Goal: Information Seeking & Learning: Learn about a topic

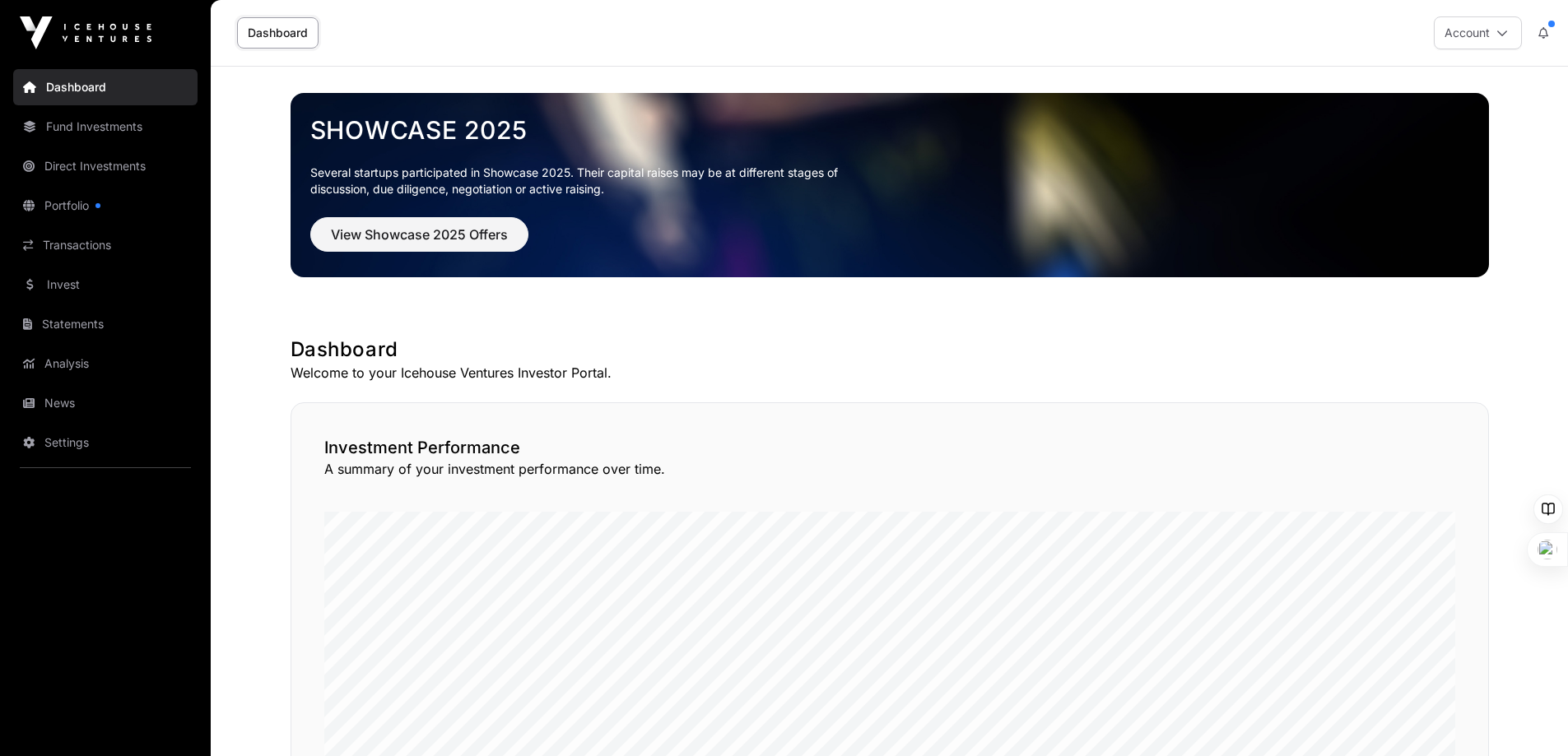
click at [71, 318] on link "Statements" at bounding box center [105, 324] width 185 height 36
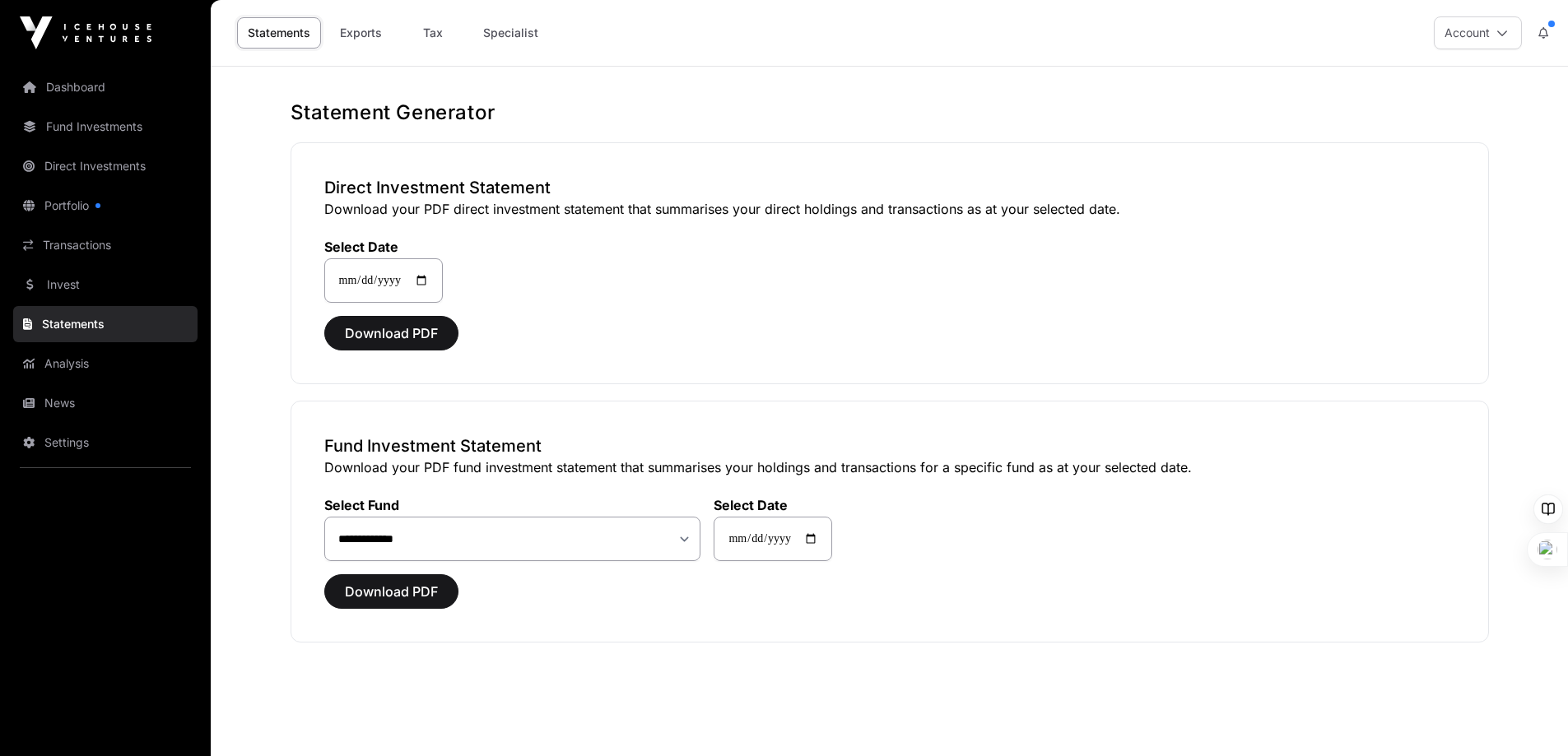
click at [427, 32] on link "Tax" at bounding box center [433, 33] width 66 height 31
select select
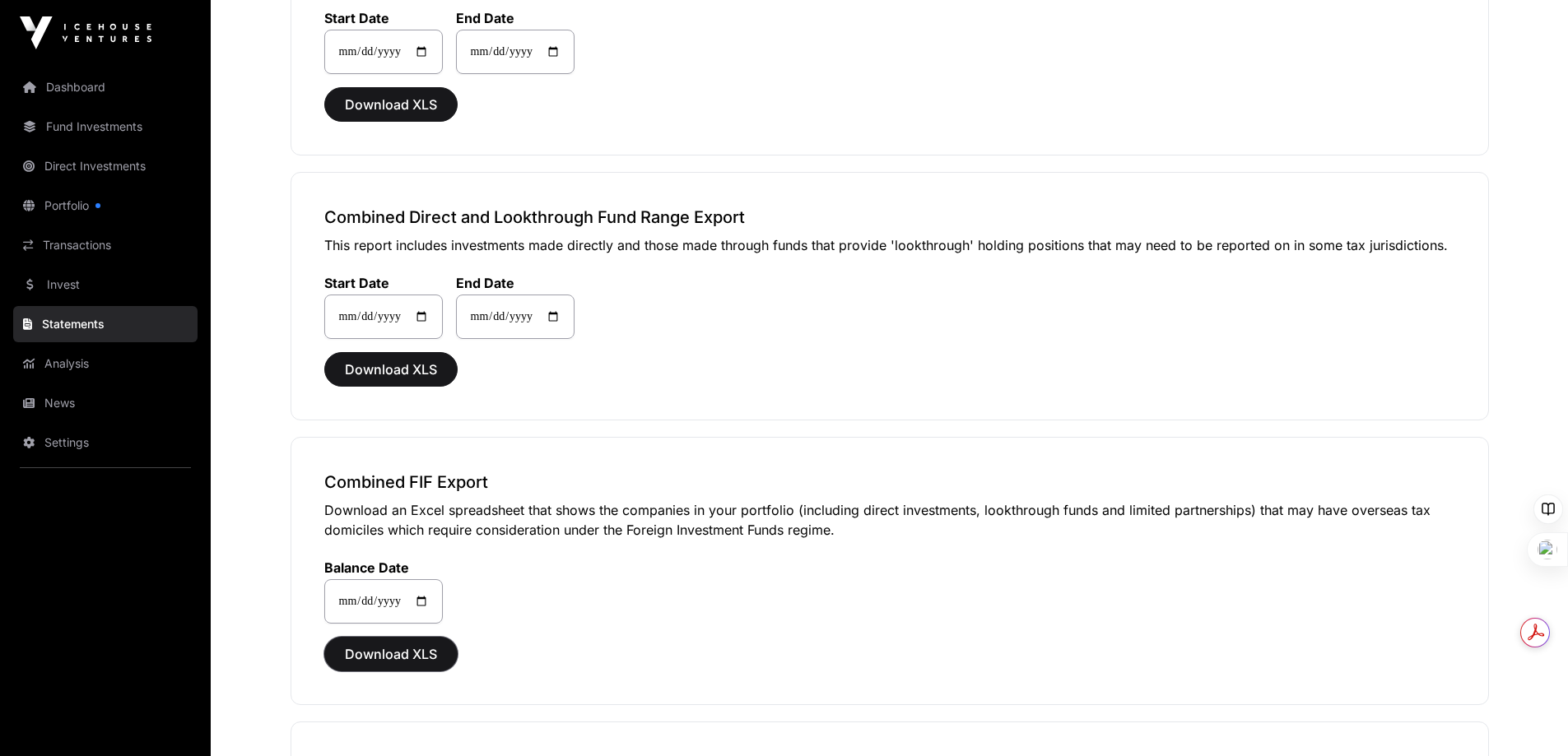
click at [356, 654] on span "Download XLS" at bounding box center [391, 654] width 92 height 20
click at [68, 128] on link "Fund Investments" at bounding box center [105, 126] width 185 height 36
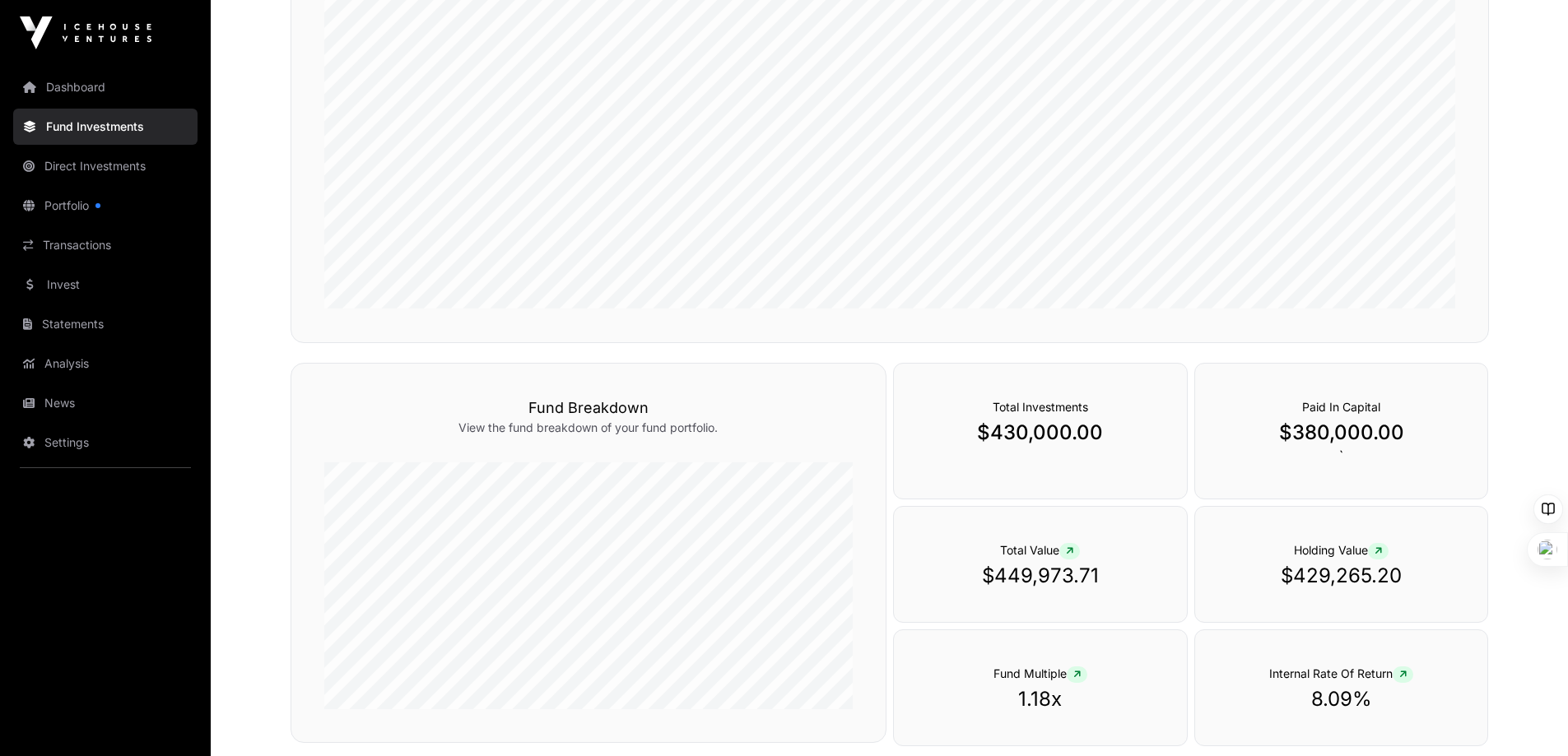
scroll to position [56, 0]
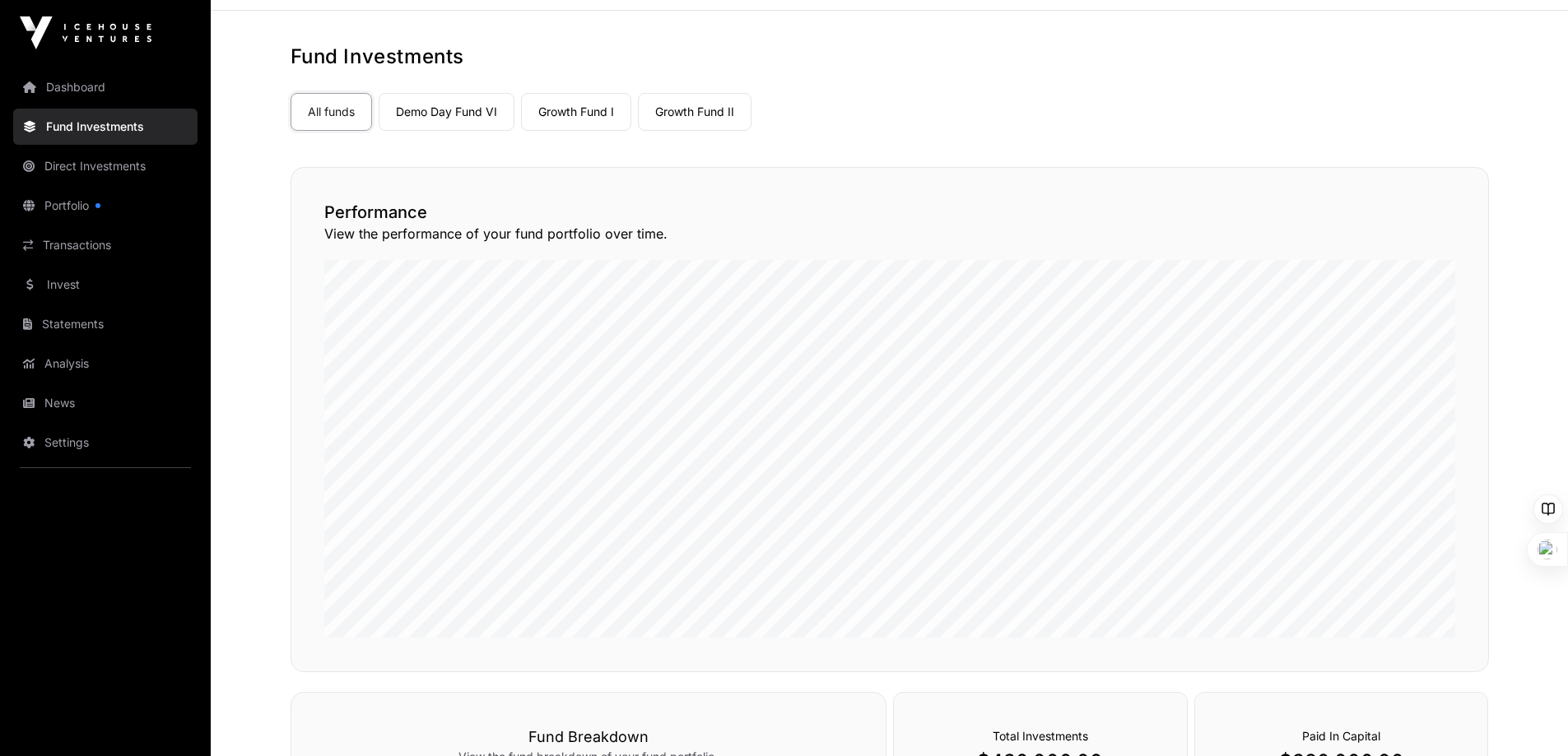
click at [451, 117] on link "Demo Day Fund VI" at bounding box center [446, 111] width 136 height 38
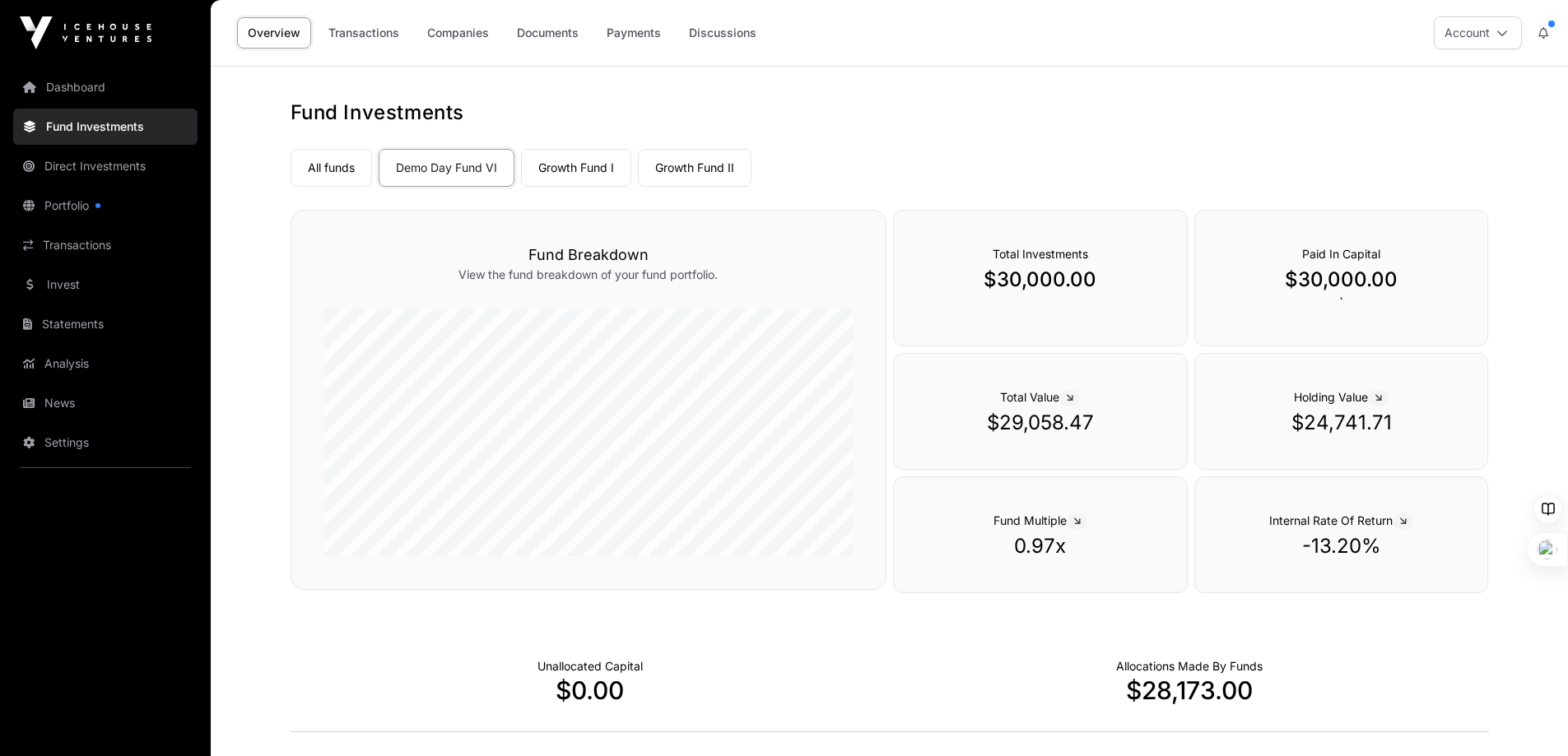
click at [557, 161] on link "Growth Fund I" at bounding box center [577, 167] width 110 height 38
click at [691, 166] on link "Growth Fund II" at bounding box center [695, 167] width 114 height 38
click at [554, 165] on link "Growth Fund I" at bounding box center [577, 167] width 110 height 38
click at [104, 168] on link "Direct Investments" at bounding box center [105, 165] width 185 height 36
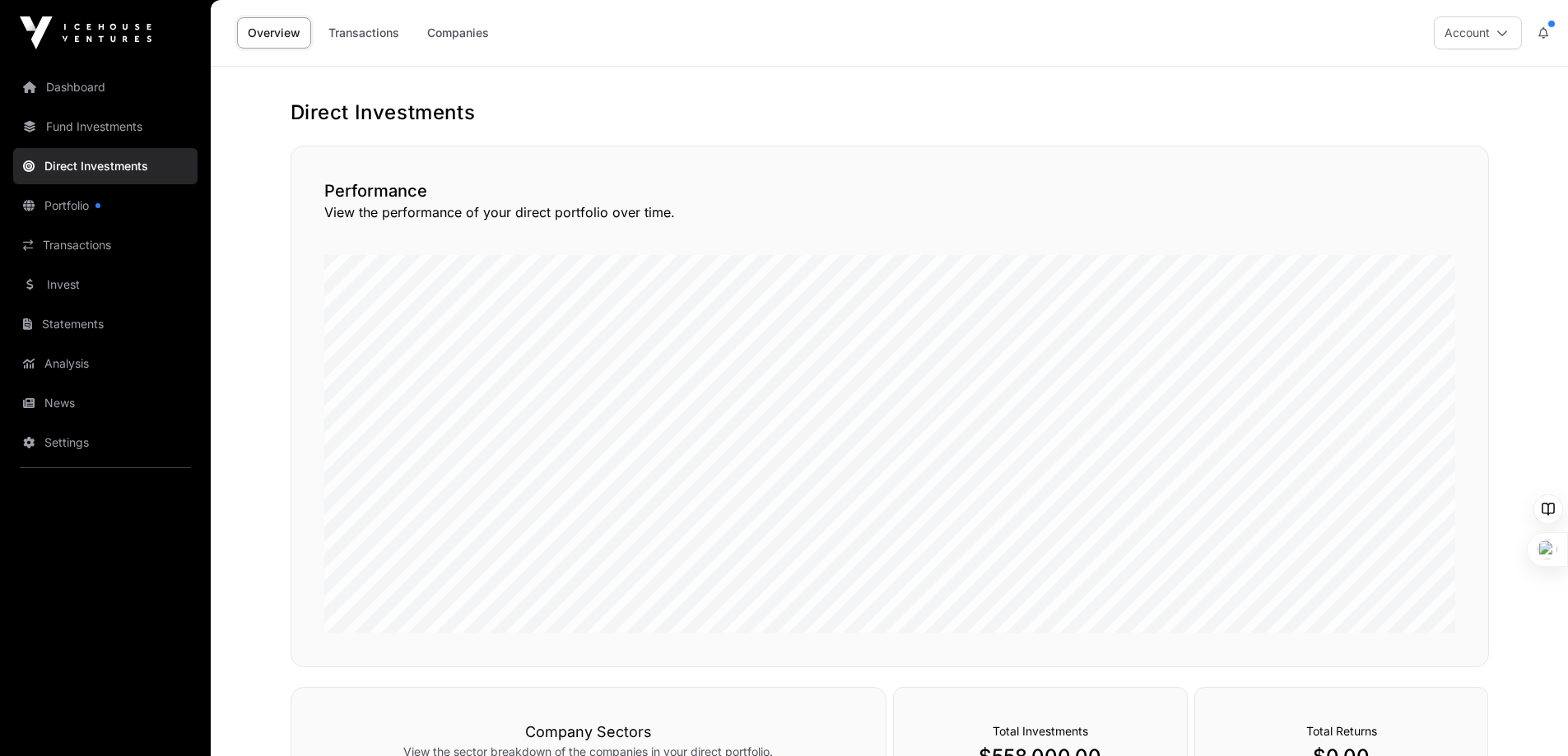
click at [461, 36] on link "Companies" at bounding box center [458, 33] width 84 height 31
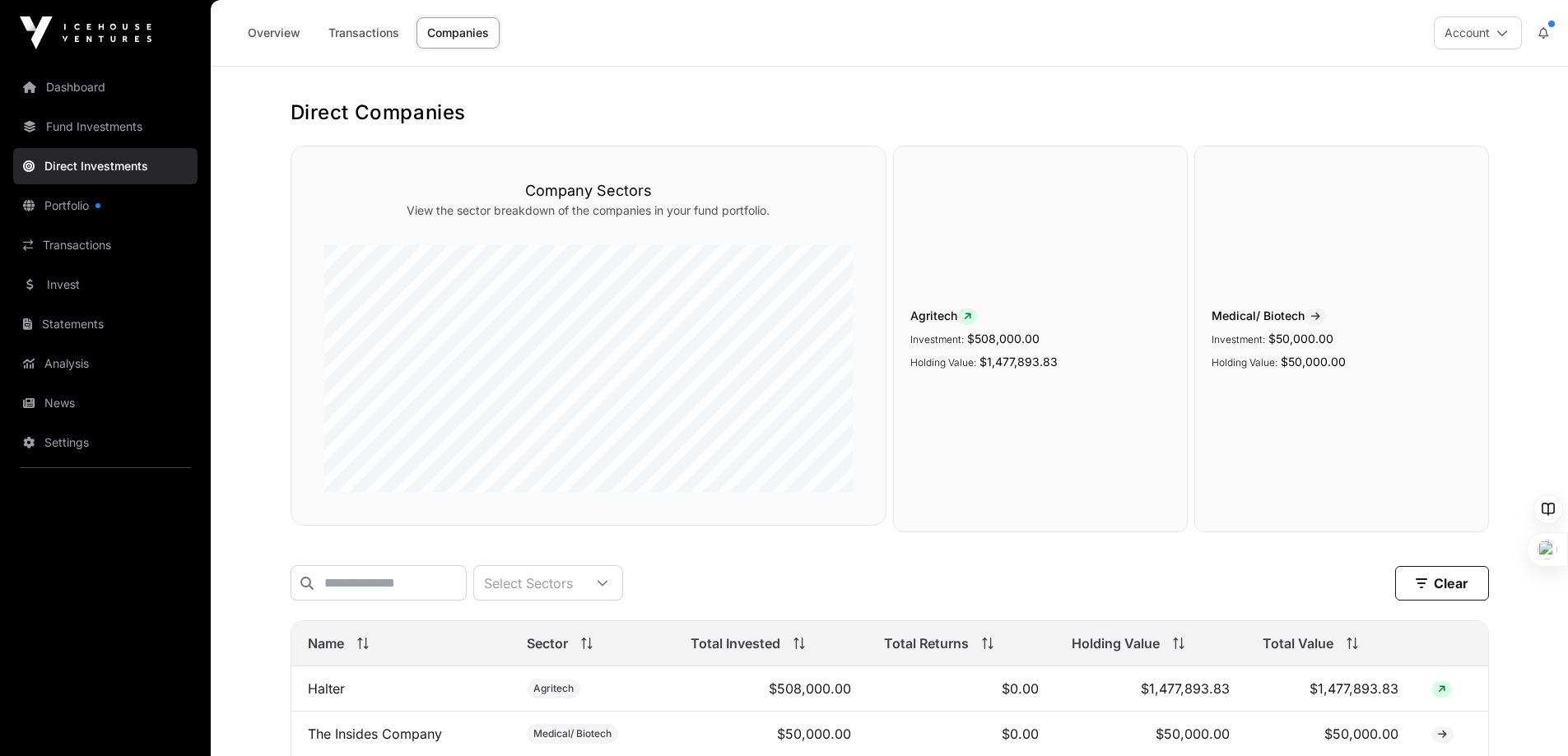
scroll to position [83, 0]
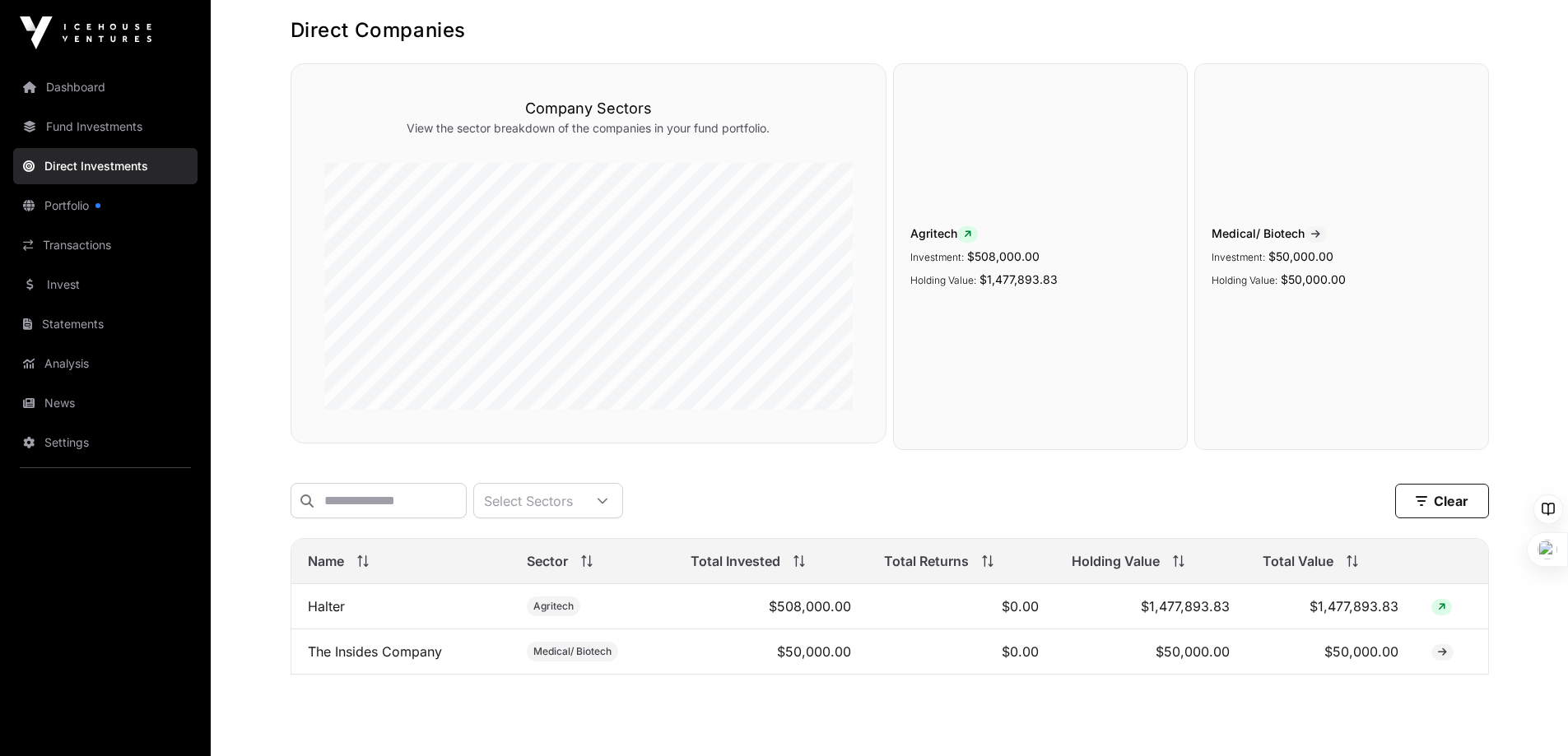
click at [77, 247] on link "Transactions" at bounding box center [105, 244] width 185 height 36
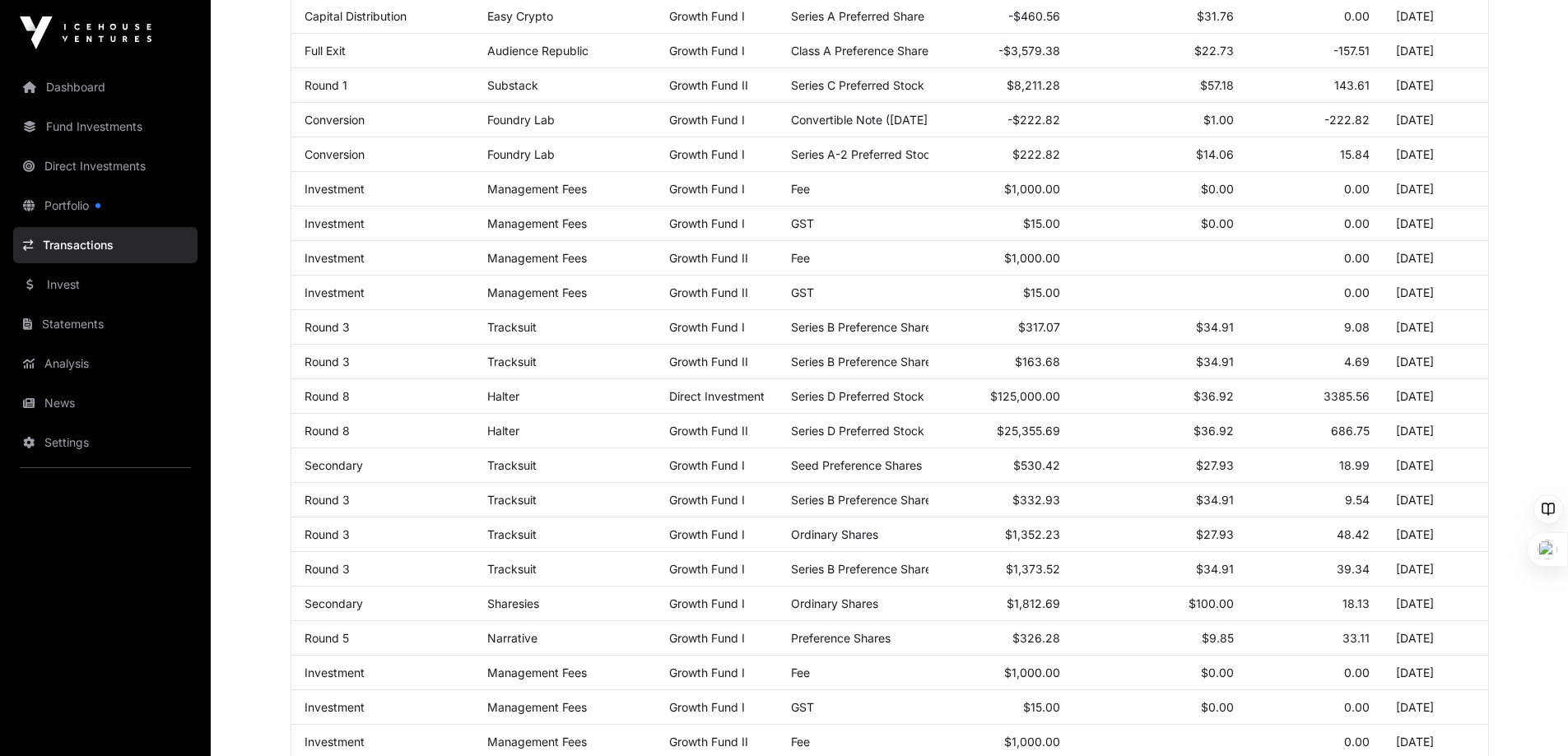
scroll to position [576, 0]
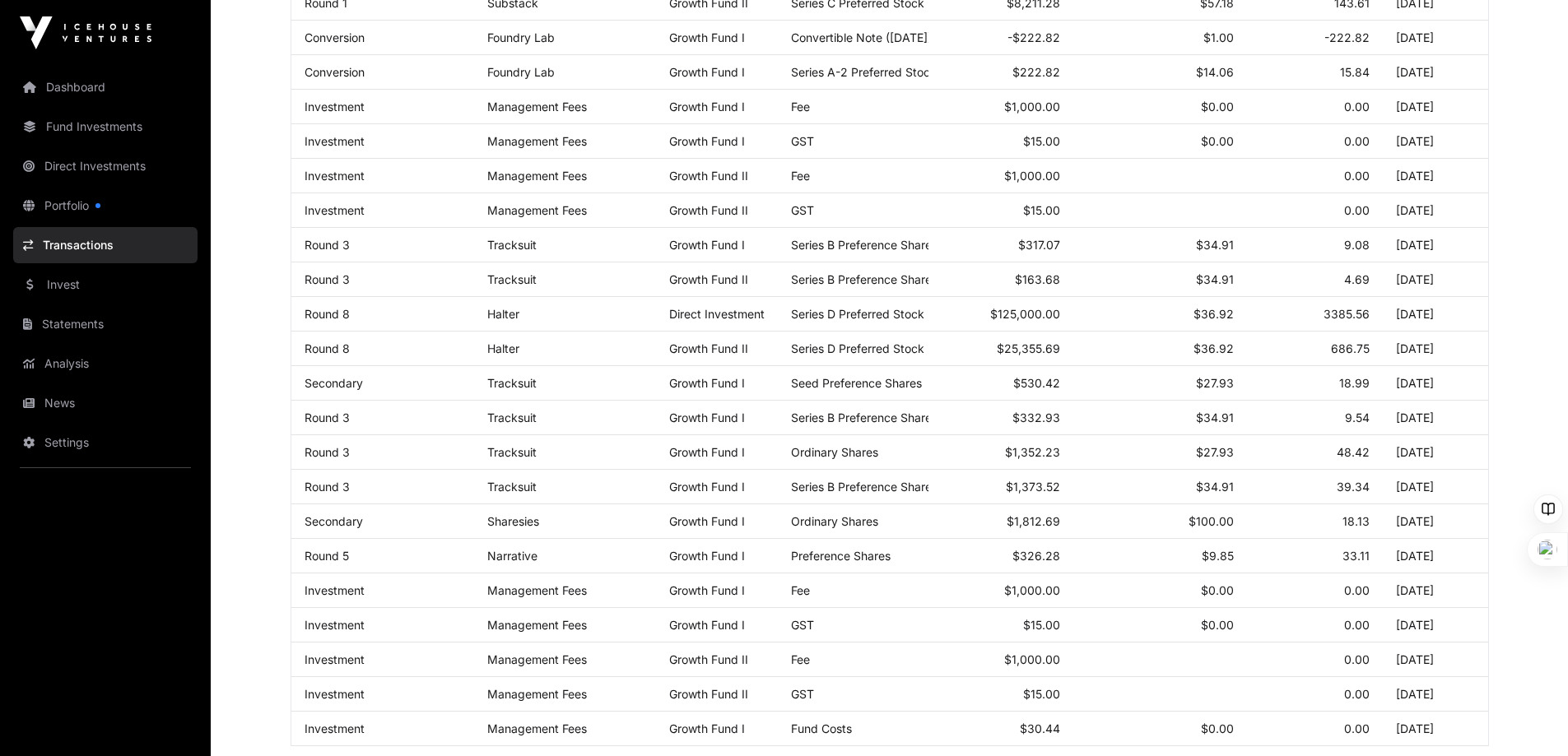
click at [56, 361] on link "Analysis" at bounding box center [105, 363] width 185 height 36
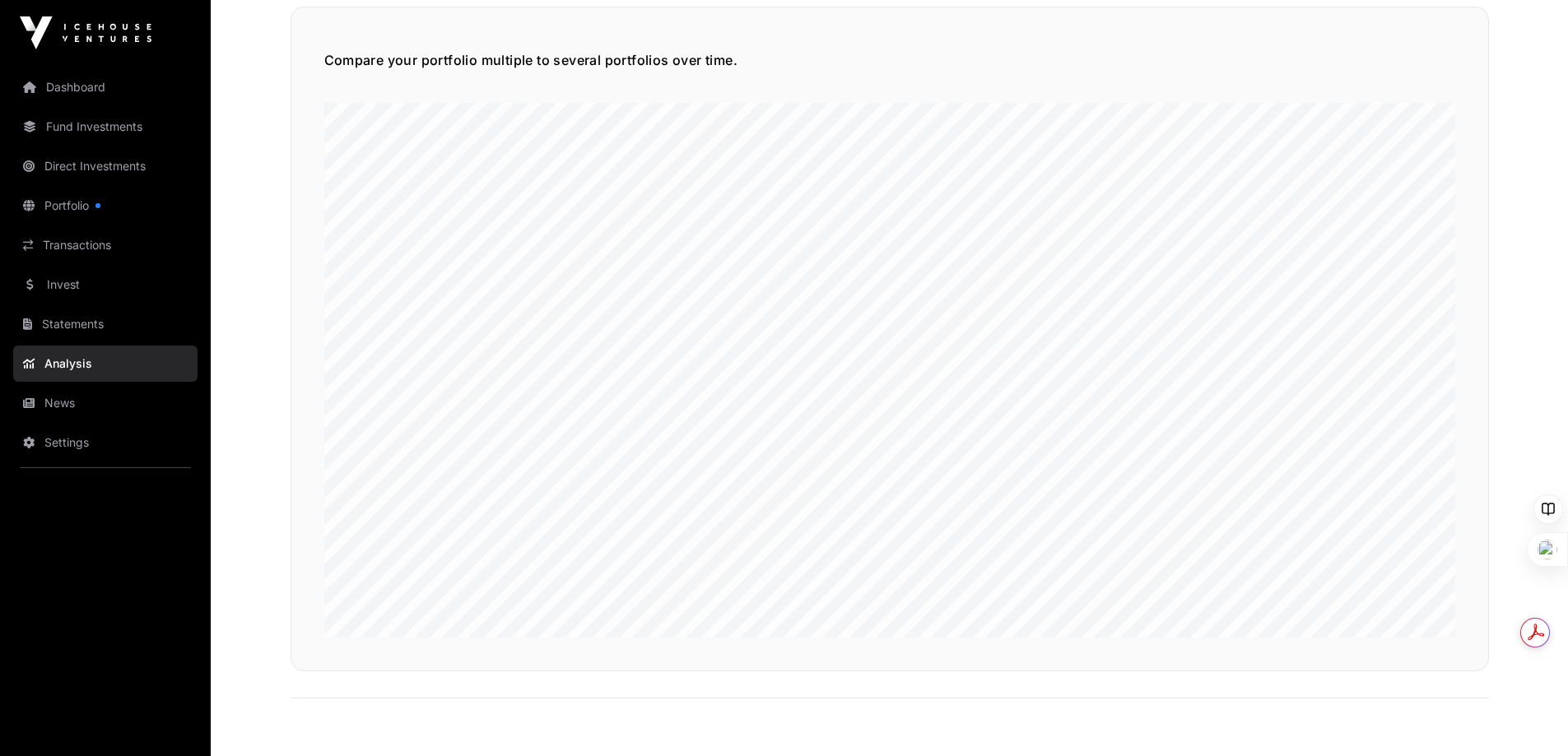
scroll to position [4138, 0]
click at [74, 400] on link "News" at bounding box center [105, 403] width 185 height 36
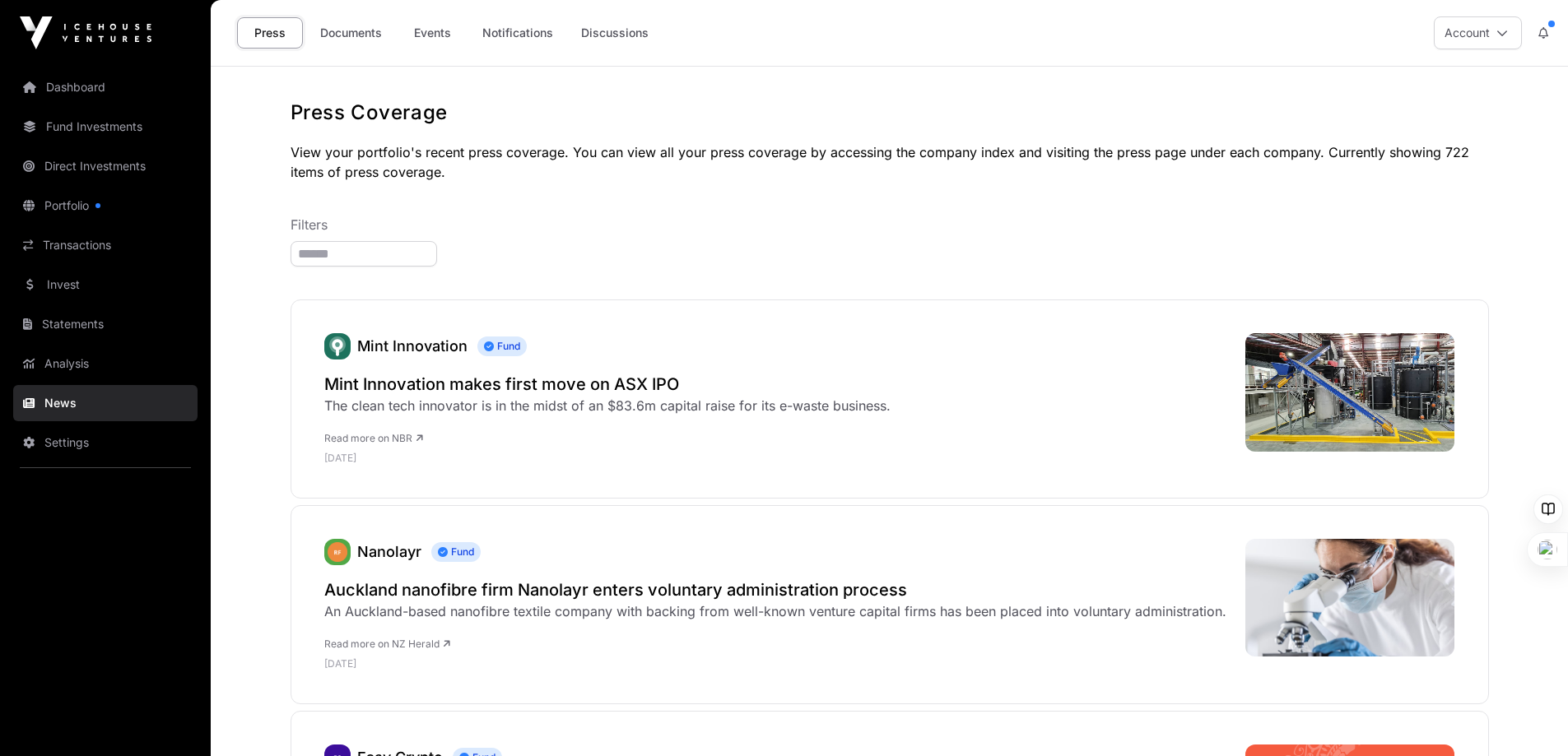
click at [417, 352] on link "Mint Innovation" at bounding box center [412, 346] width 110 height 17
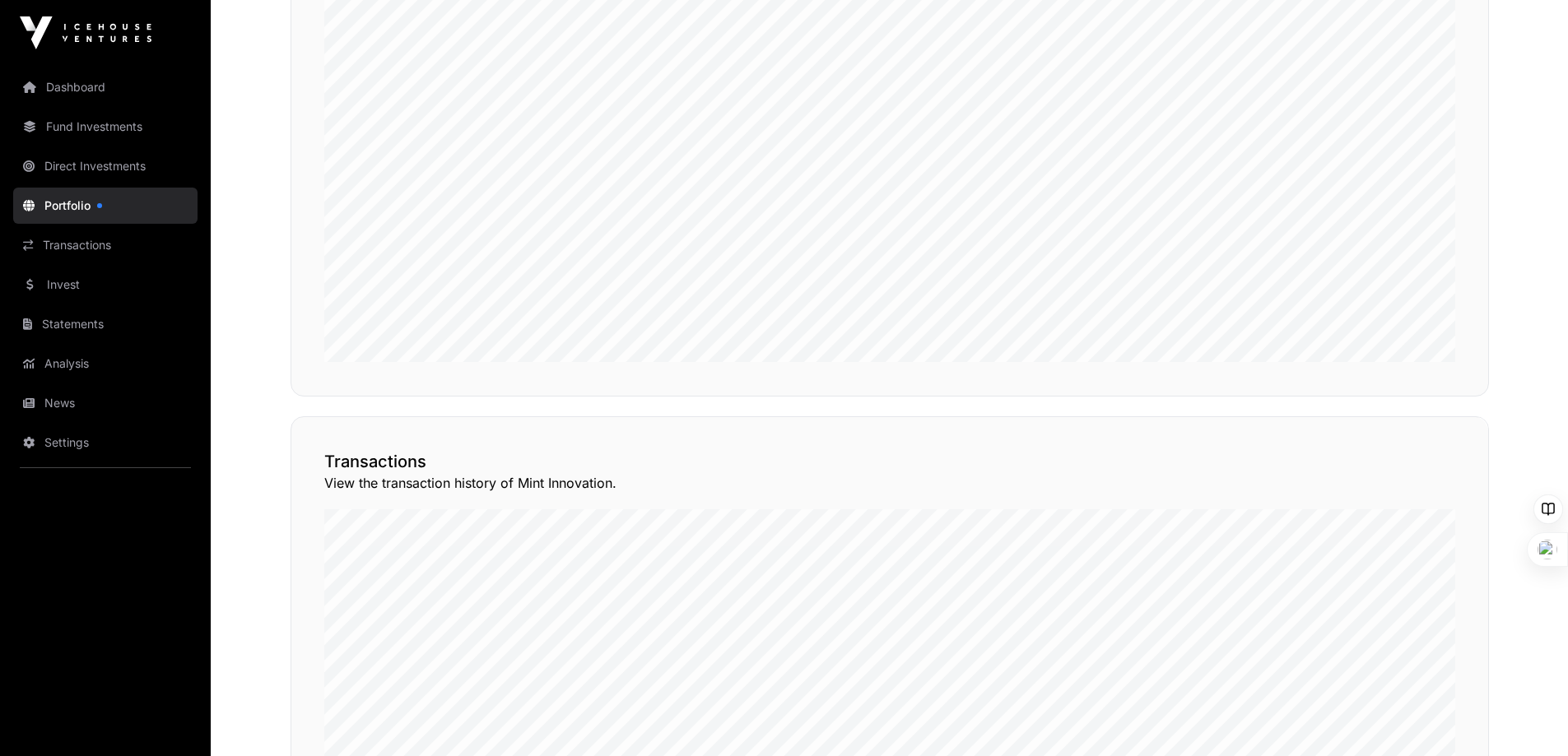
scroll to position [835, 0]
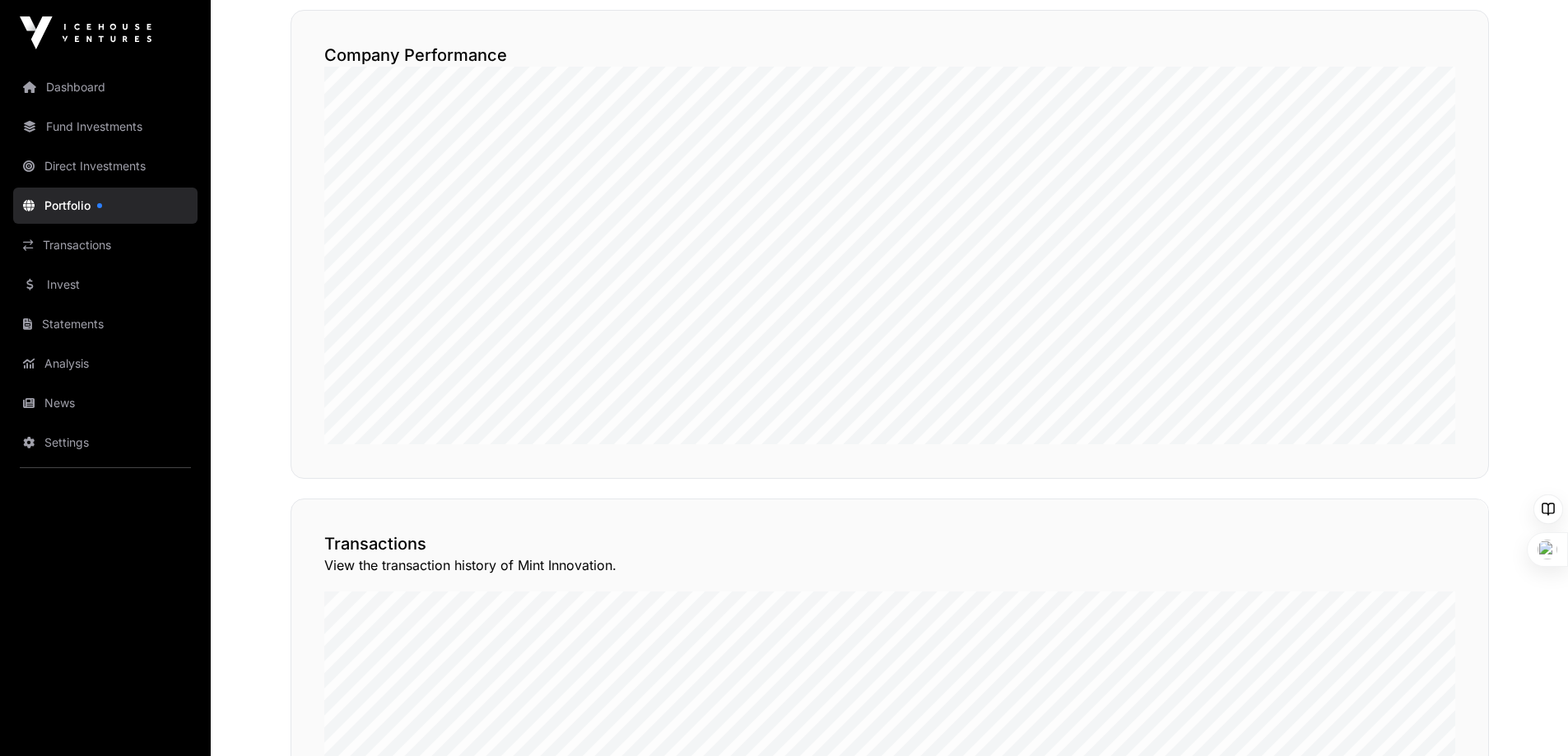
click at [98, 166] on link "Direct Investments" at bounding box center [105, 165] width 185 height 36
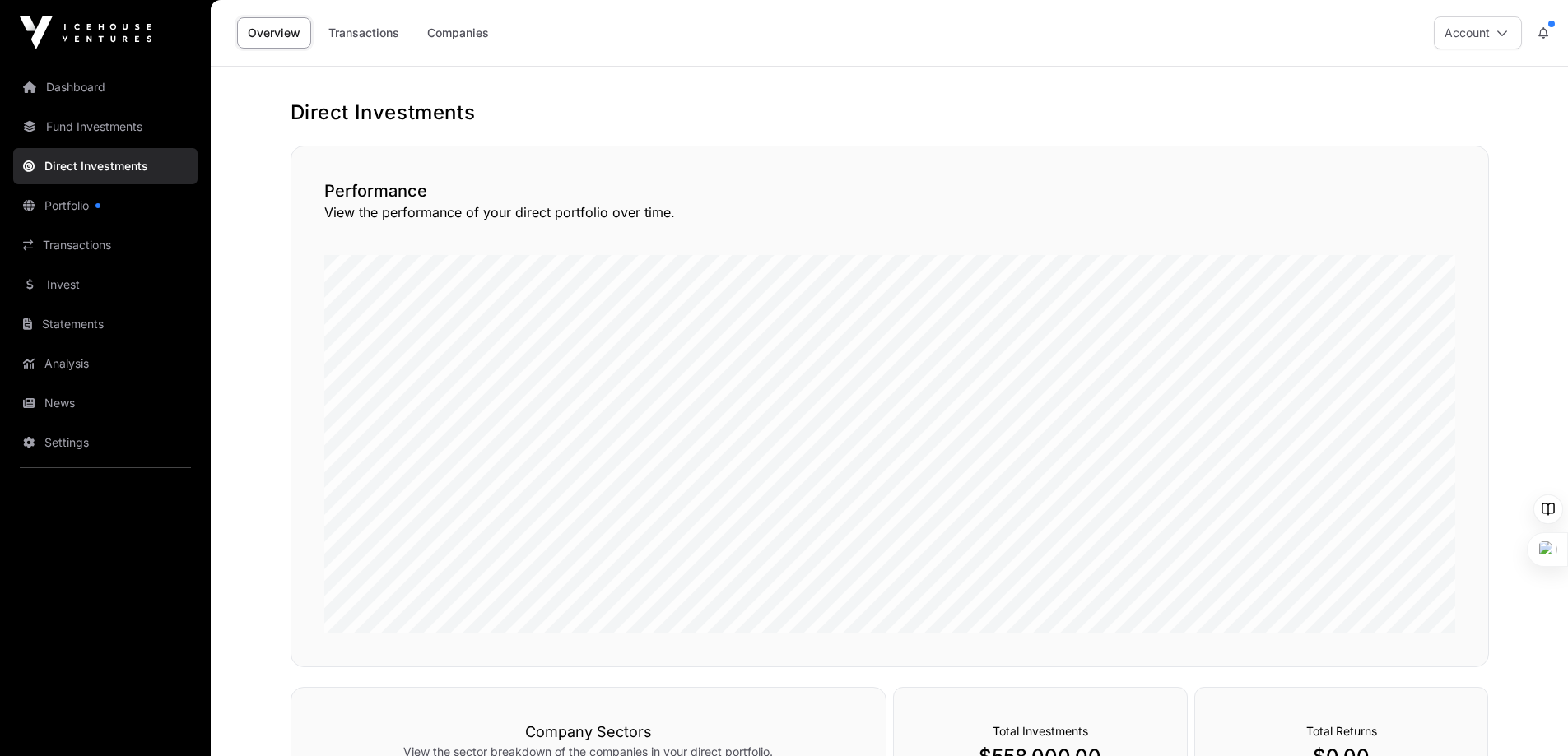
click at [464, 28] on link "Companies" at bounding box center [458, 33] width 84 height 31
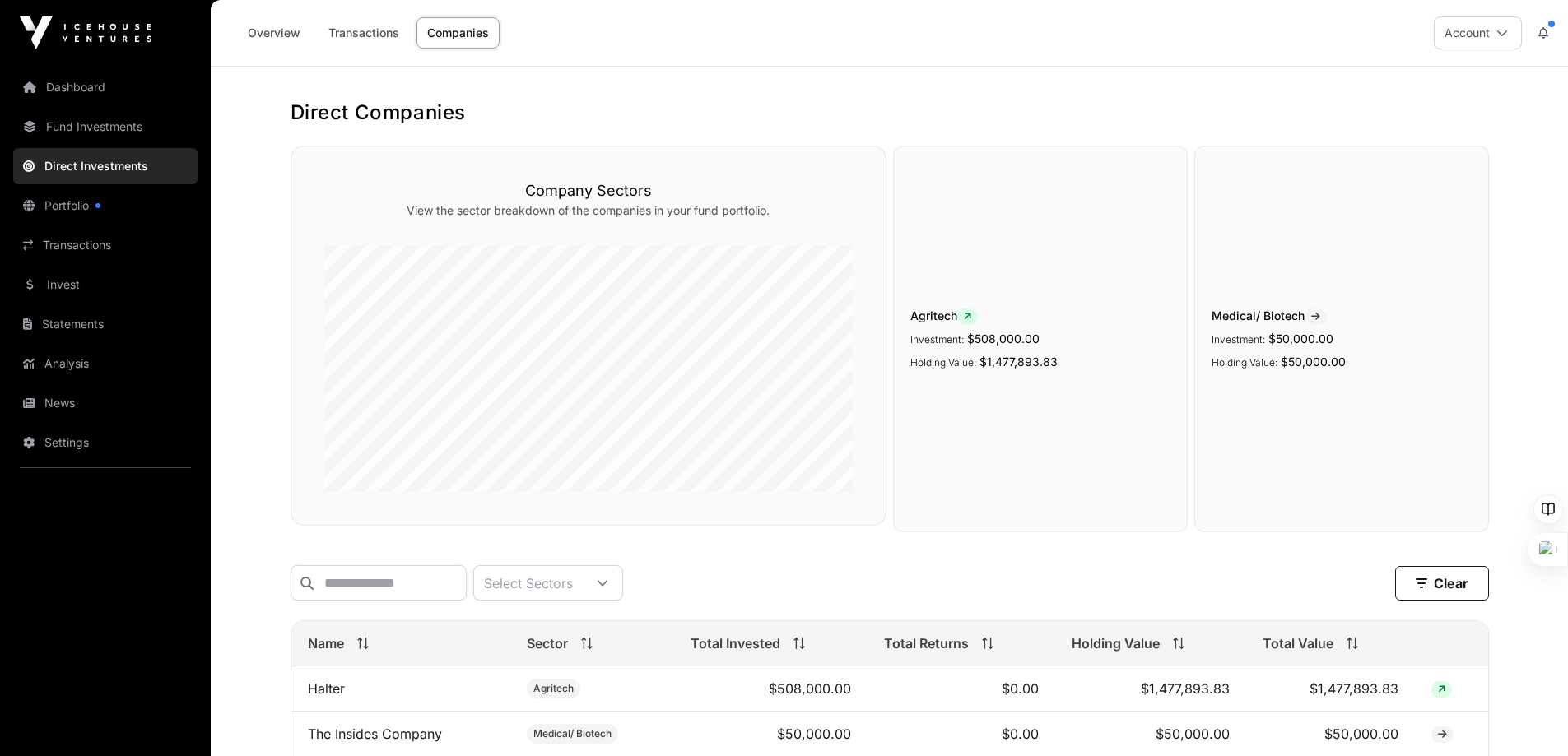
click at [67, 207] on link "Portfolio" at bounding box center [105, 205] width 185 height 36
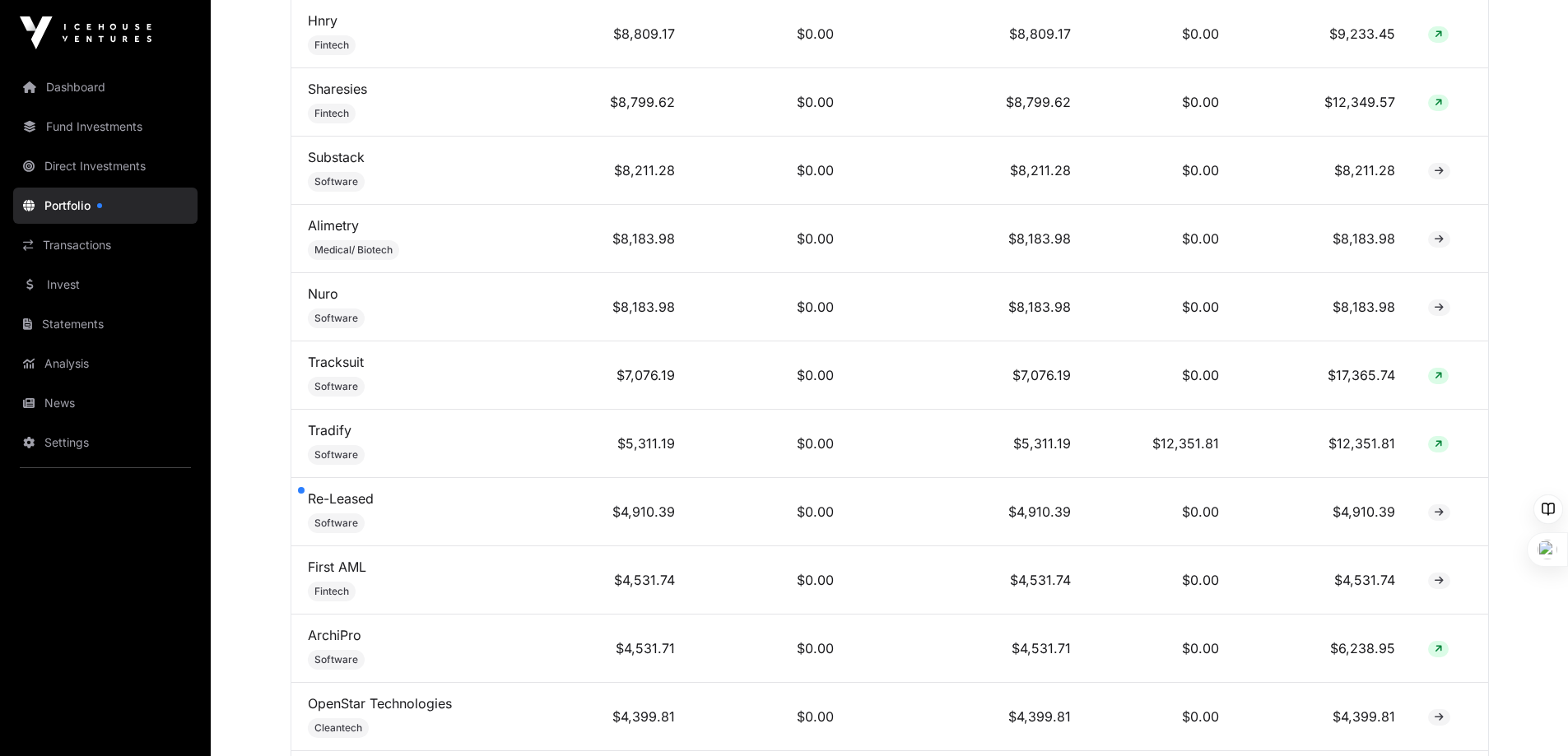
scroll to position [1272, 0]
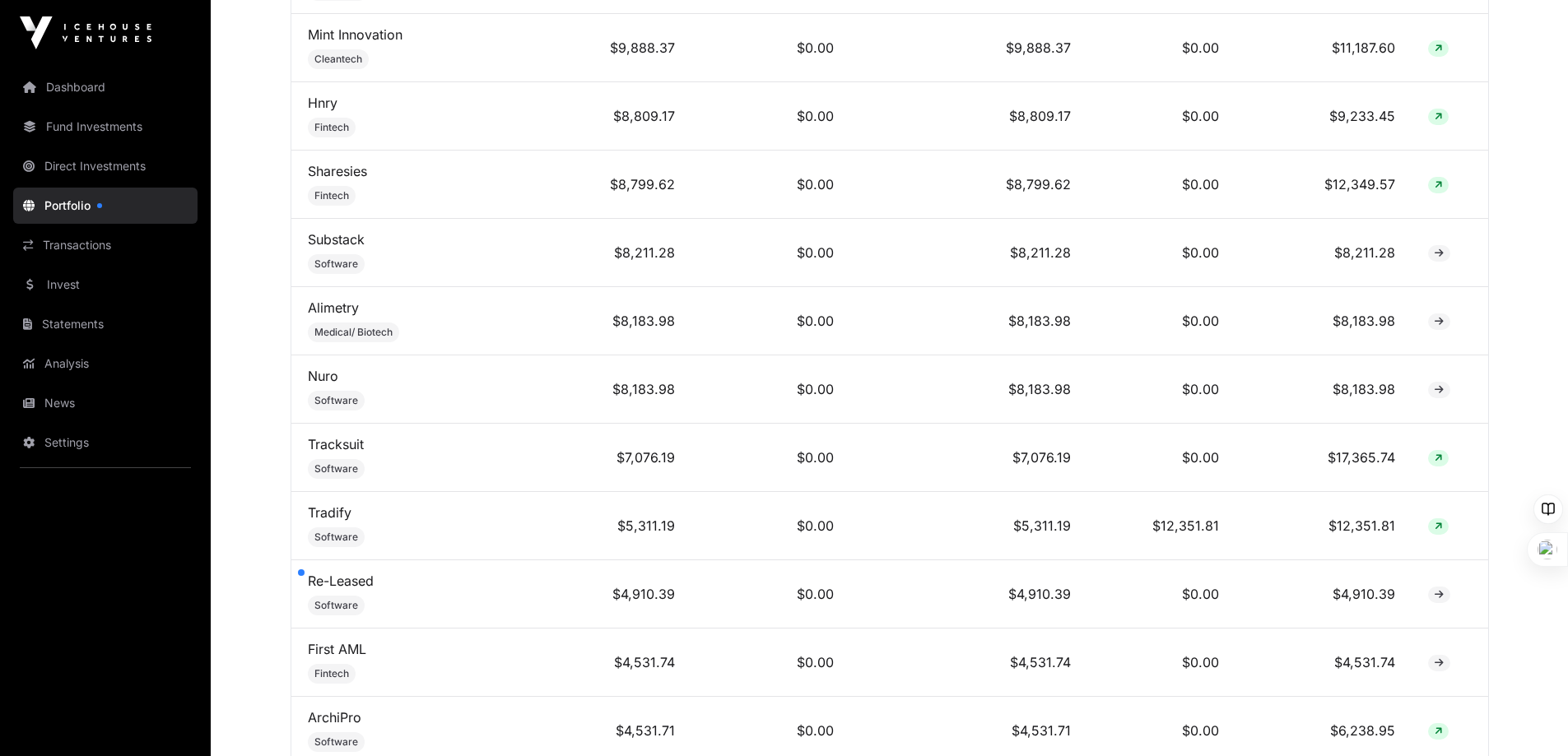
click at [94, 87] on link "Dashboard" at bounding box center [105, 86] width 185 height 36
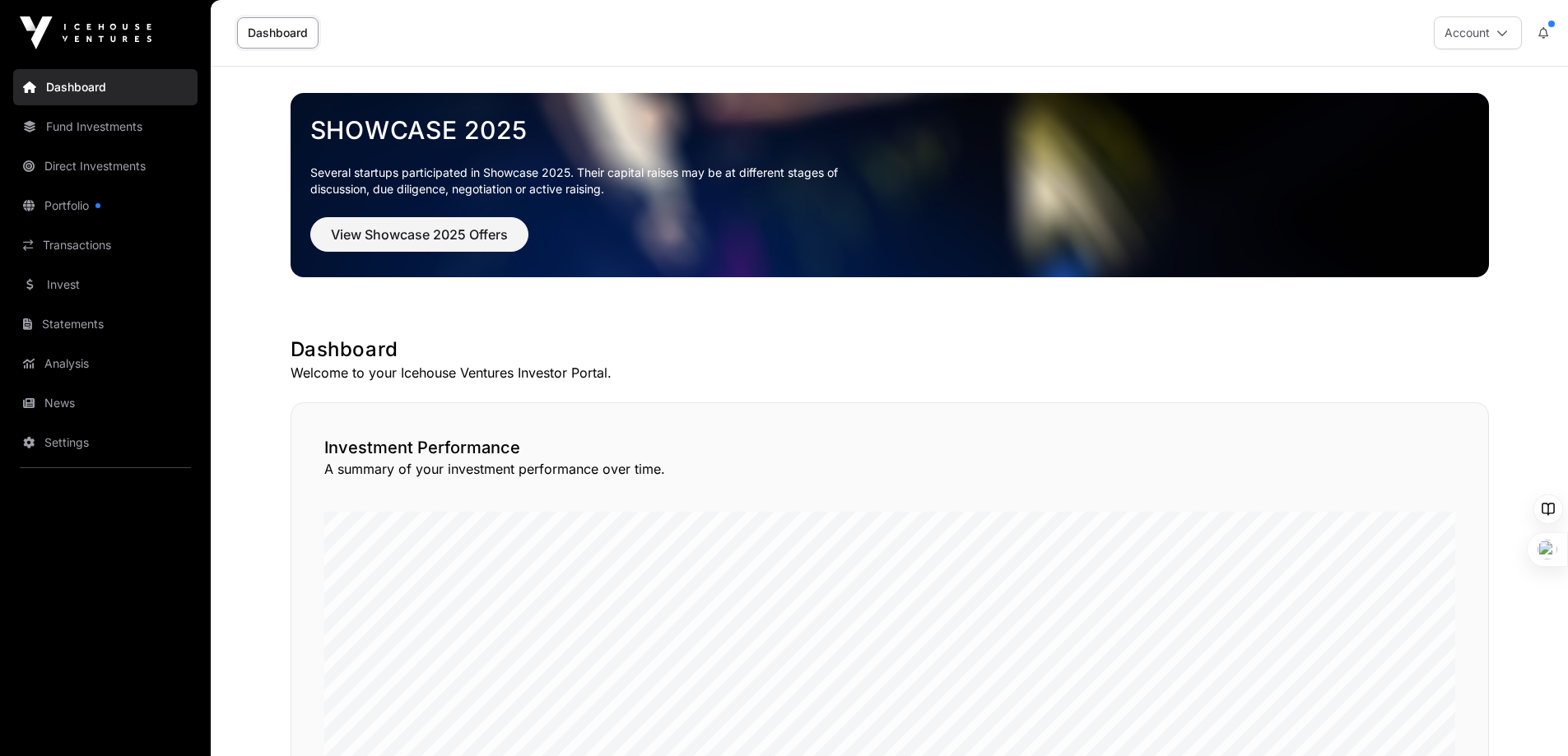
click at [1505, 35] on icon at bounding box center [1502, 33] width 12 height 12
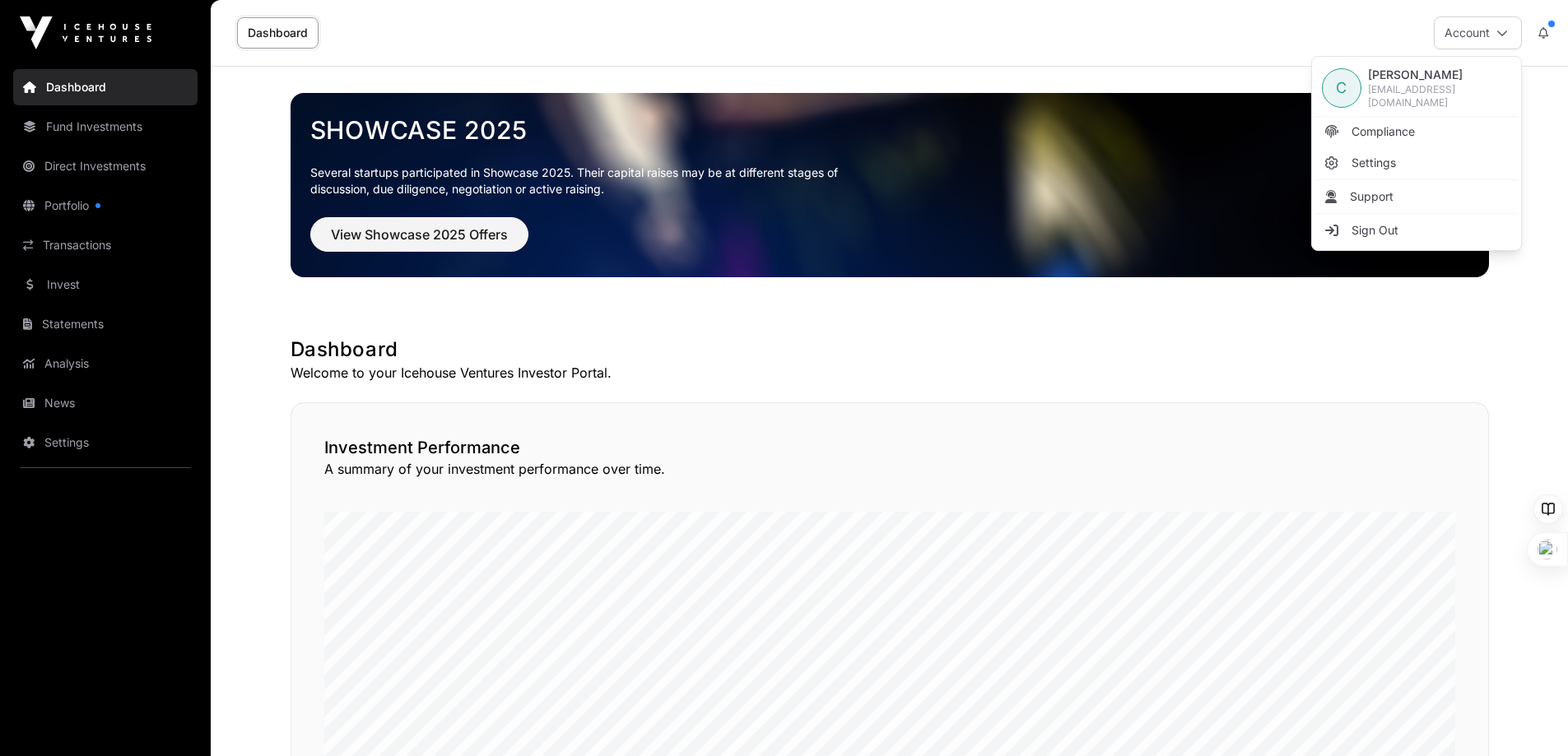
click at [1373, 190] on span "Support" at bounding box center [1372, 196] width 44 height 17
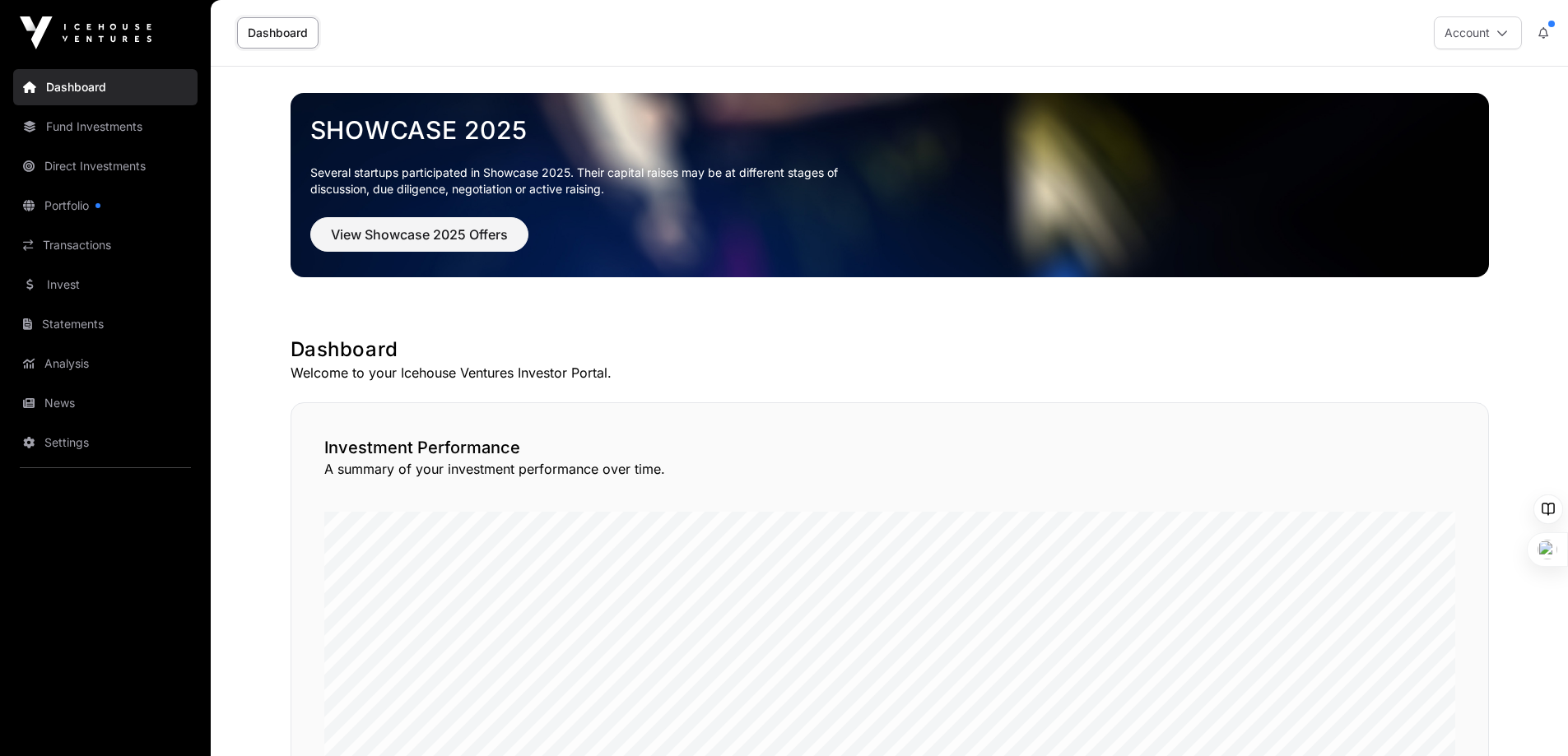
click at [77, 128] on link "Fund Investments" at bounding box center [105, 126] width 185 height 36
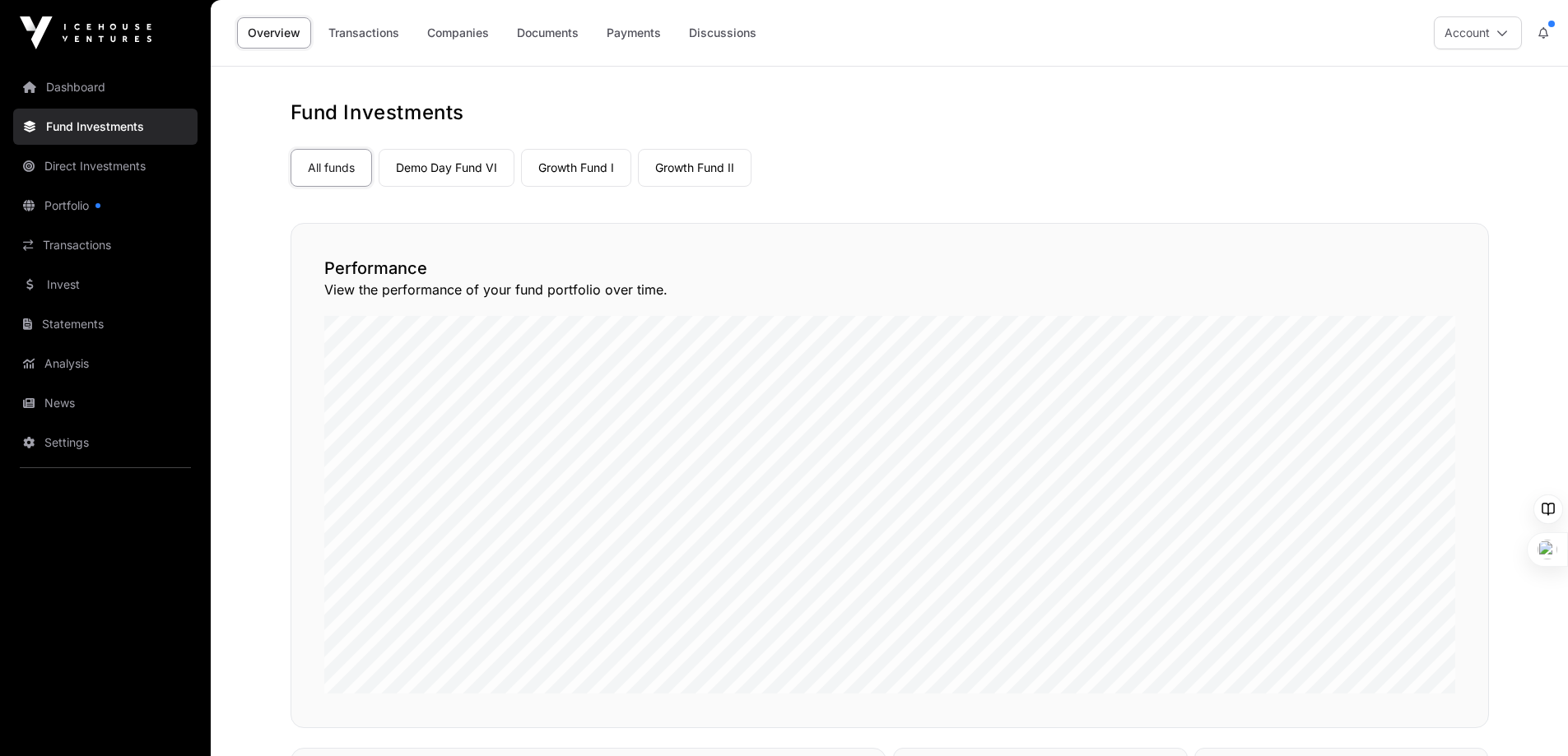
click at [81, 162] on link "Direct Investments" at bounding box center [105, 165] width 185 height 36
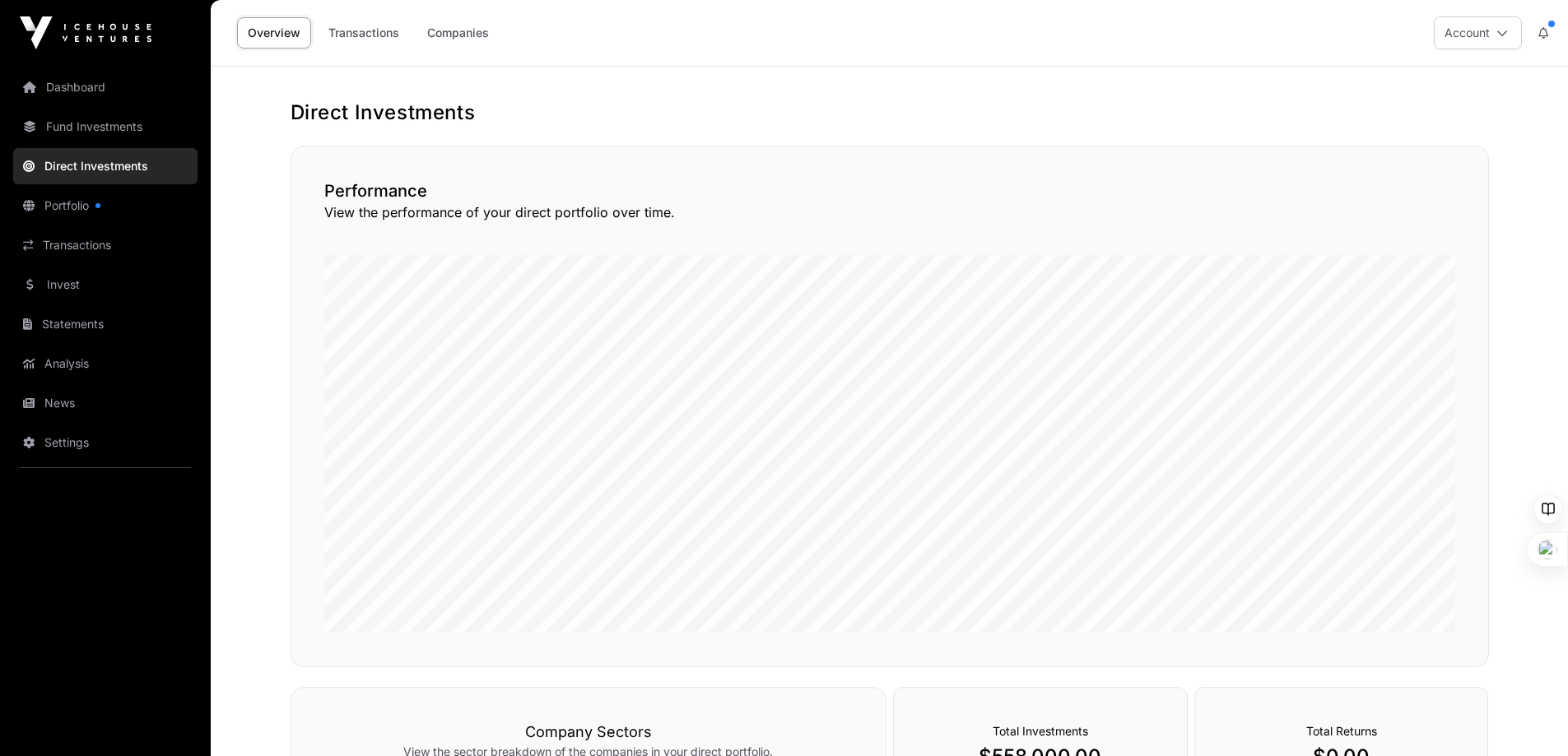
click at [75, 205] on link "Portfolio" at bounding box center [105, 205] width 185 height 36
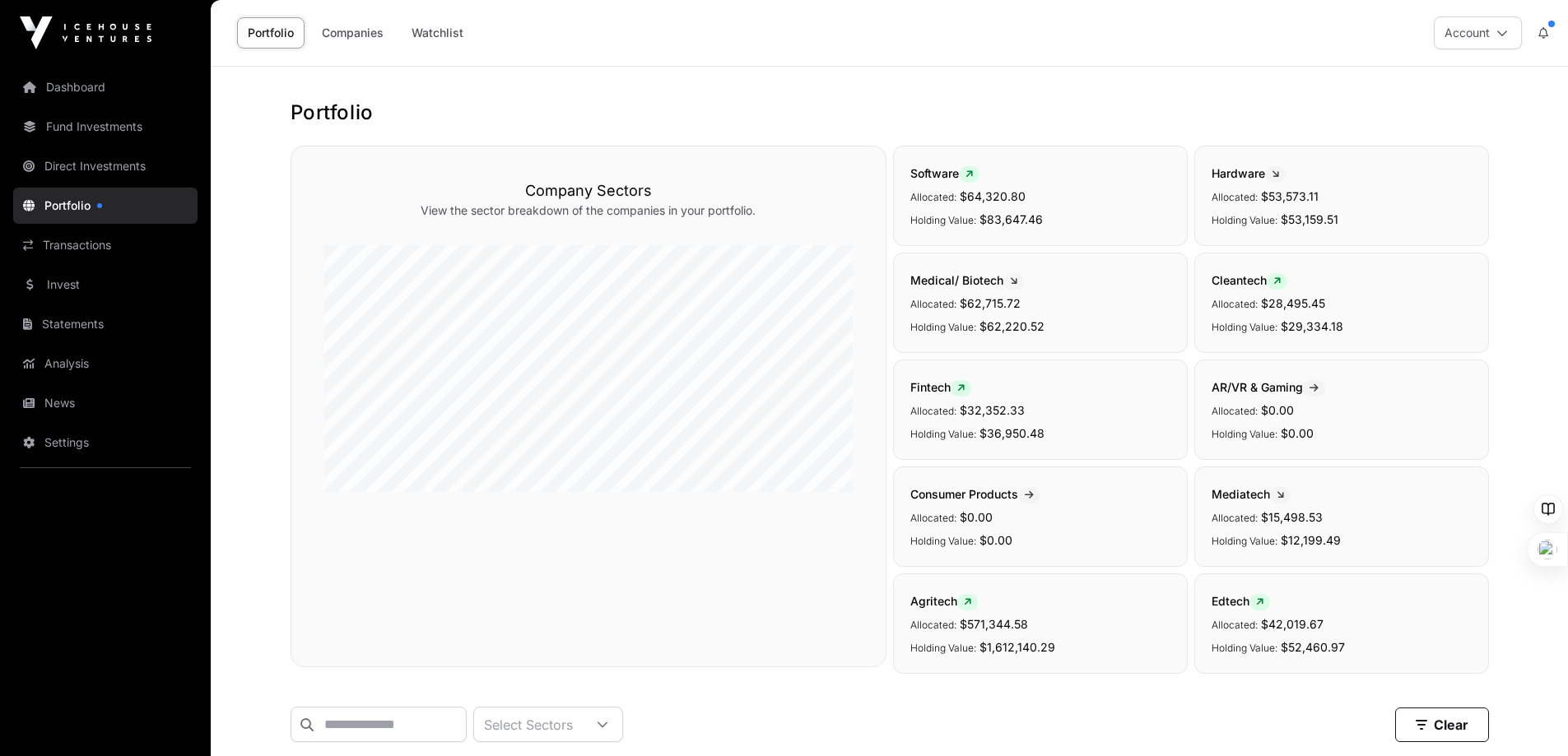
scroll to position [494, 0]
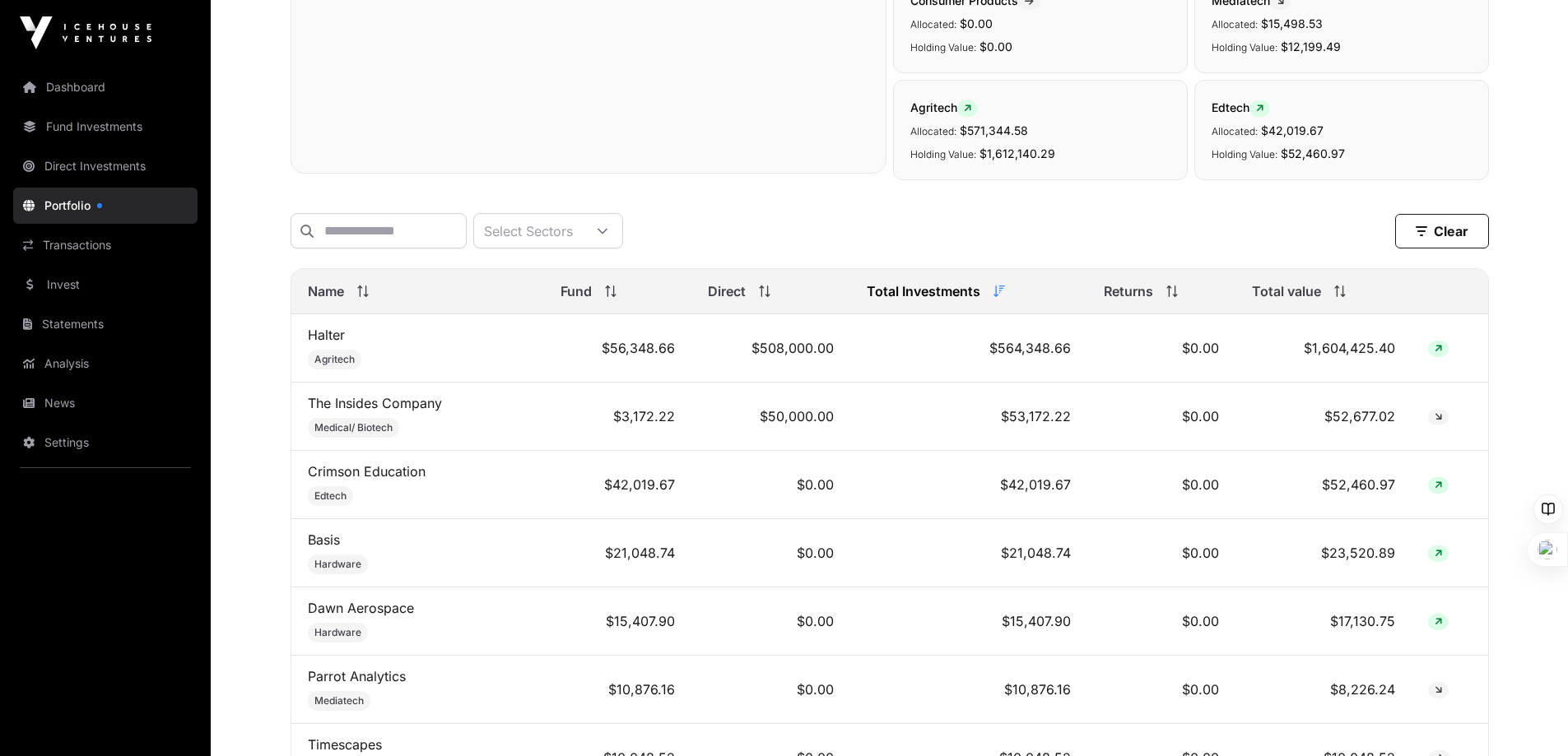
click at [1131, 216] on div "Select Sectors Clear" at bounding box center [890, 230] width 1198 height 36
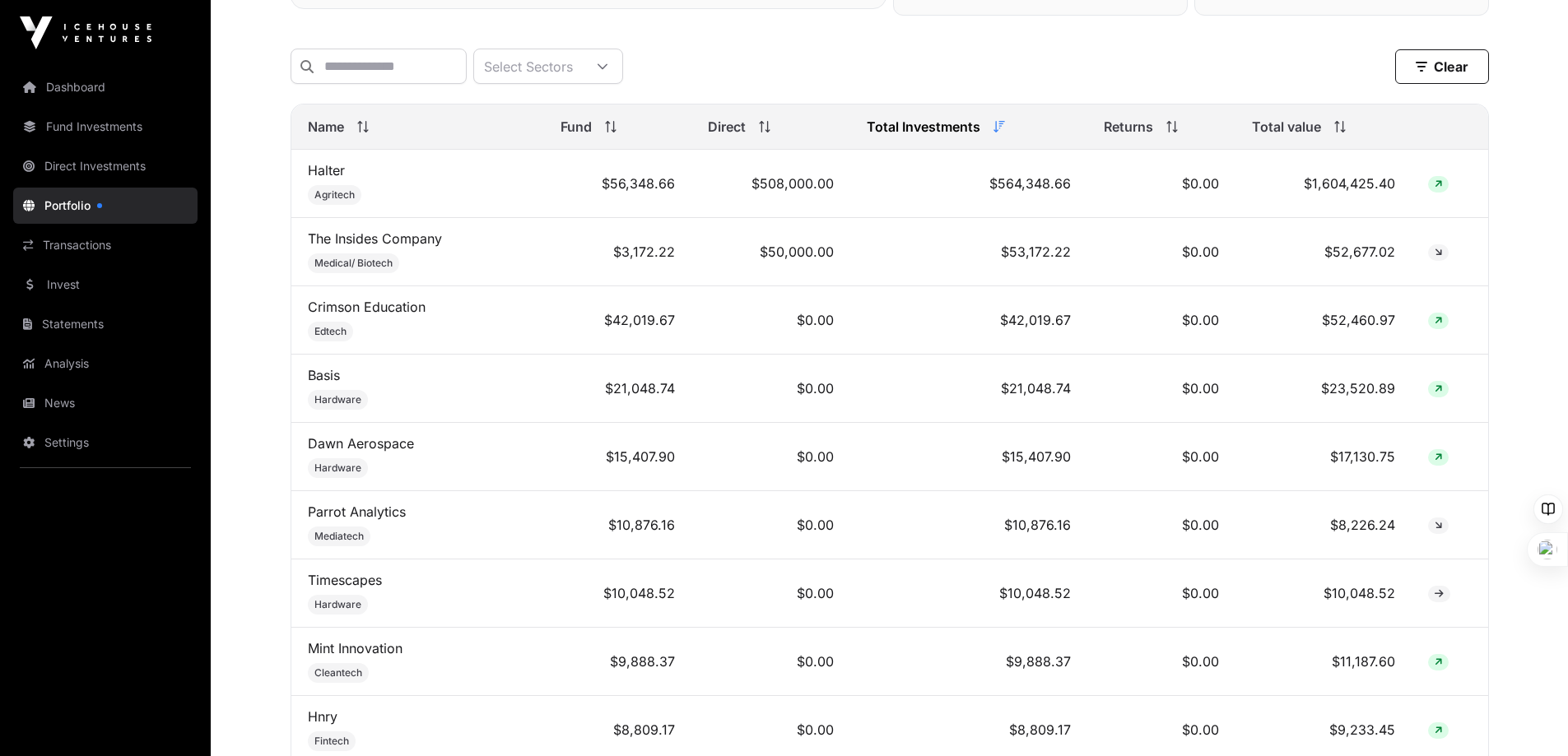
scroll to position [740, 0]
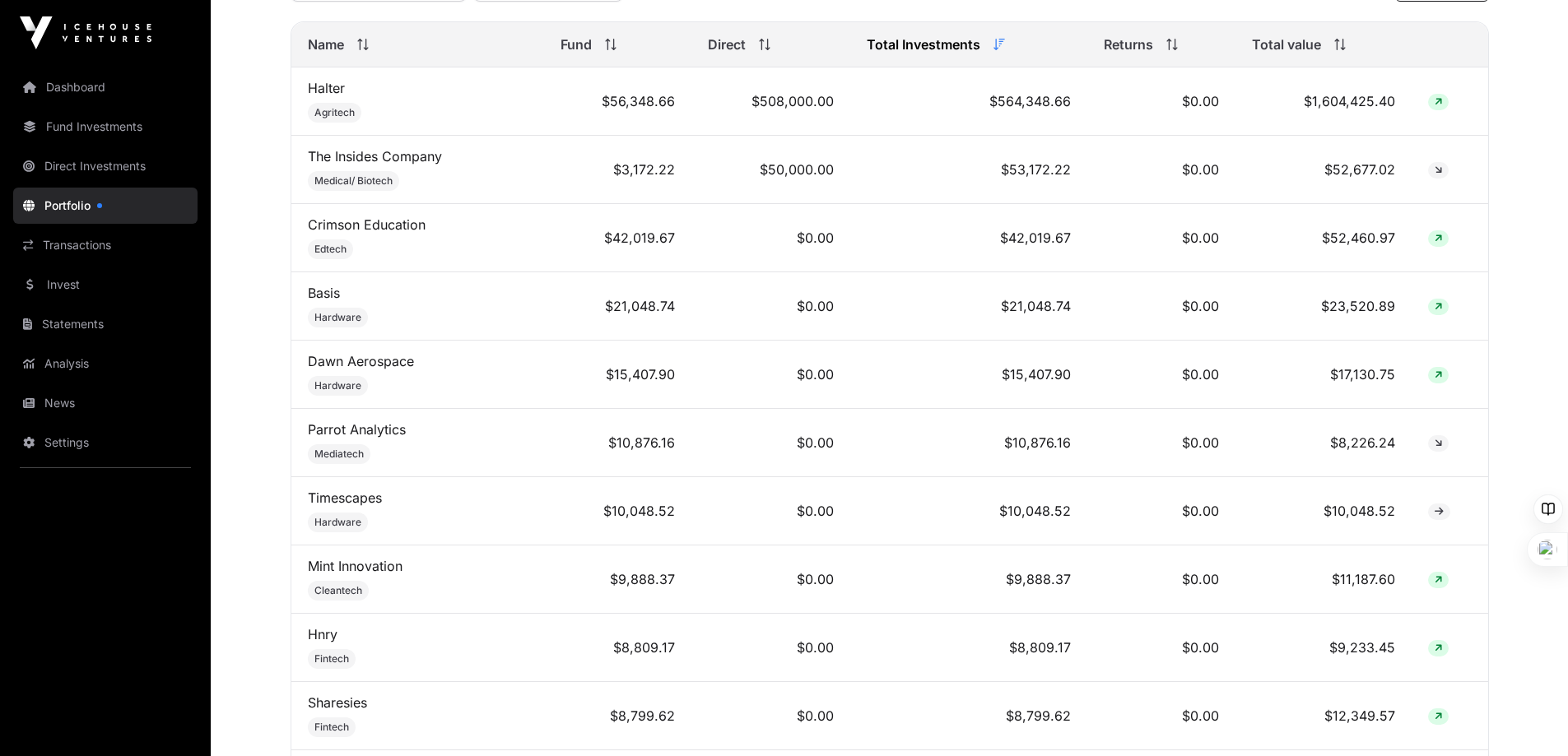
click at [361, 574] on link "Mint Innovation" at bounding box center [354, 566] width 95 height 17
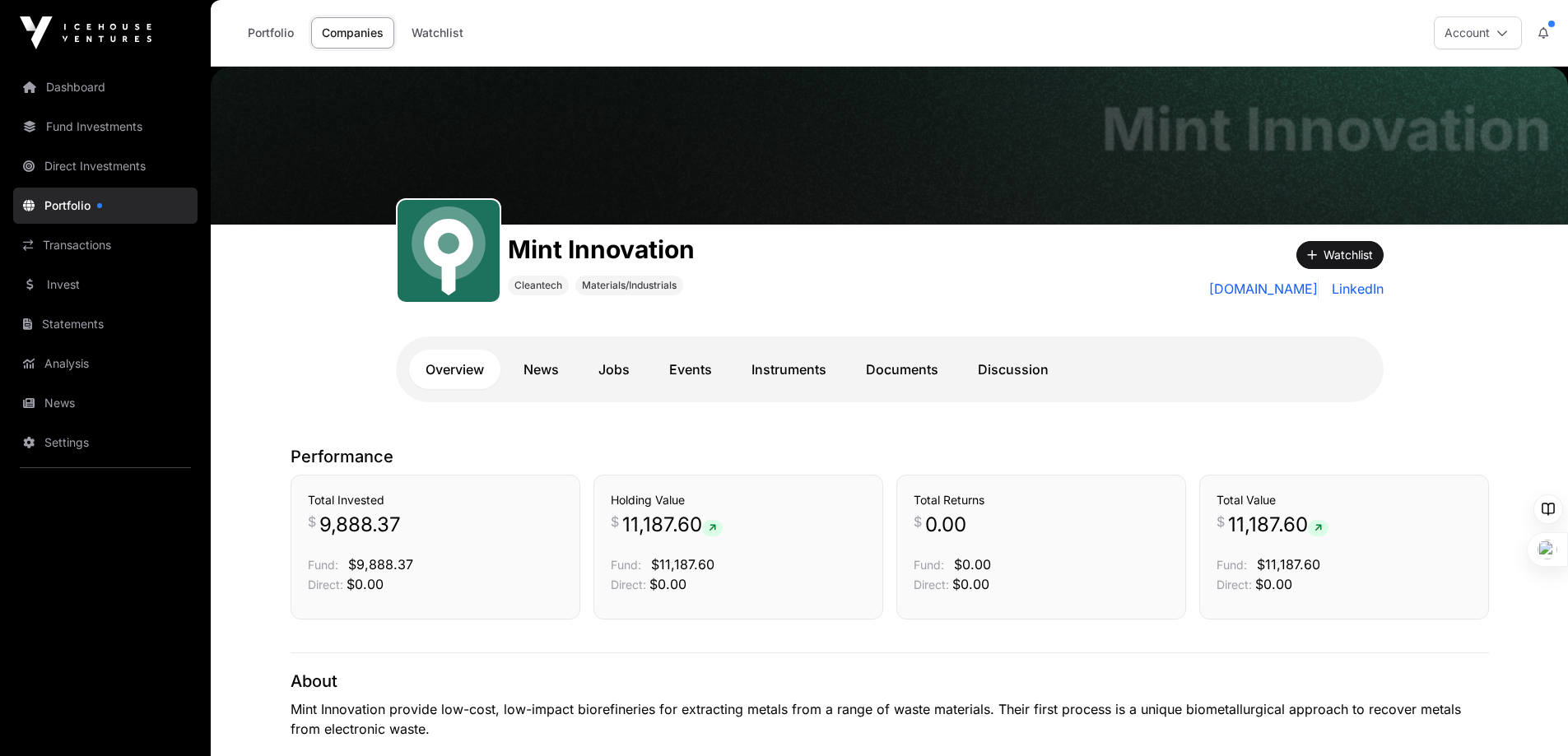
click at [778, 375] on link "Instruments" at bounding box center [789, 369] width 107 height 39
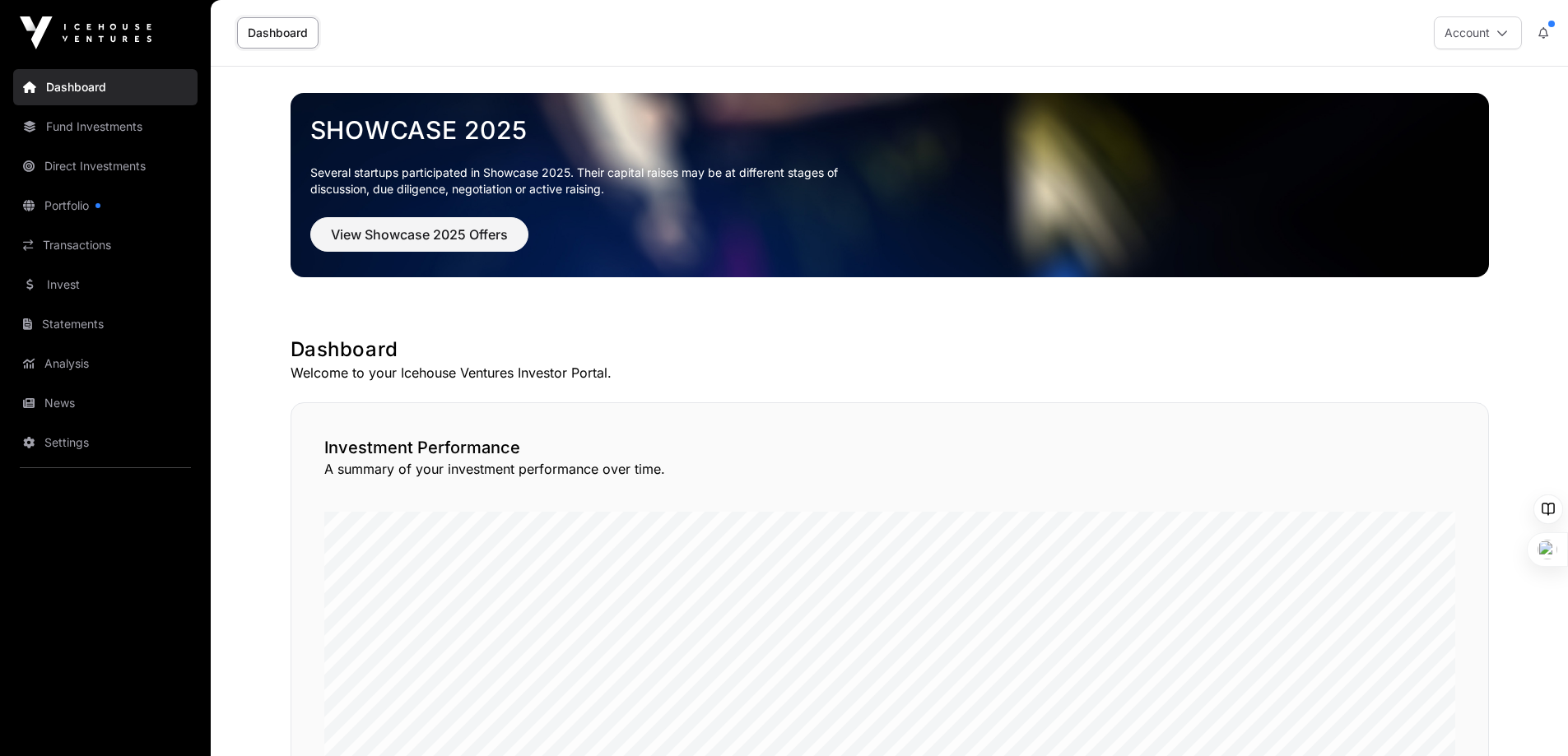
drag, startPoint x: 1199, startPoint y: 157, endPoint x: 1178, endPoint y: 304, distance: 148.5
click at [1112, 460] on p "A summary of your investment performance over time." at bounding box center [890, 469] width 1131 height 20
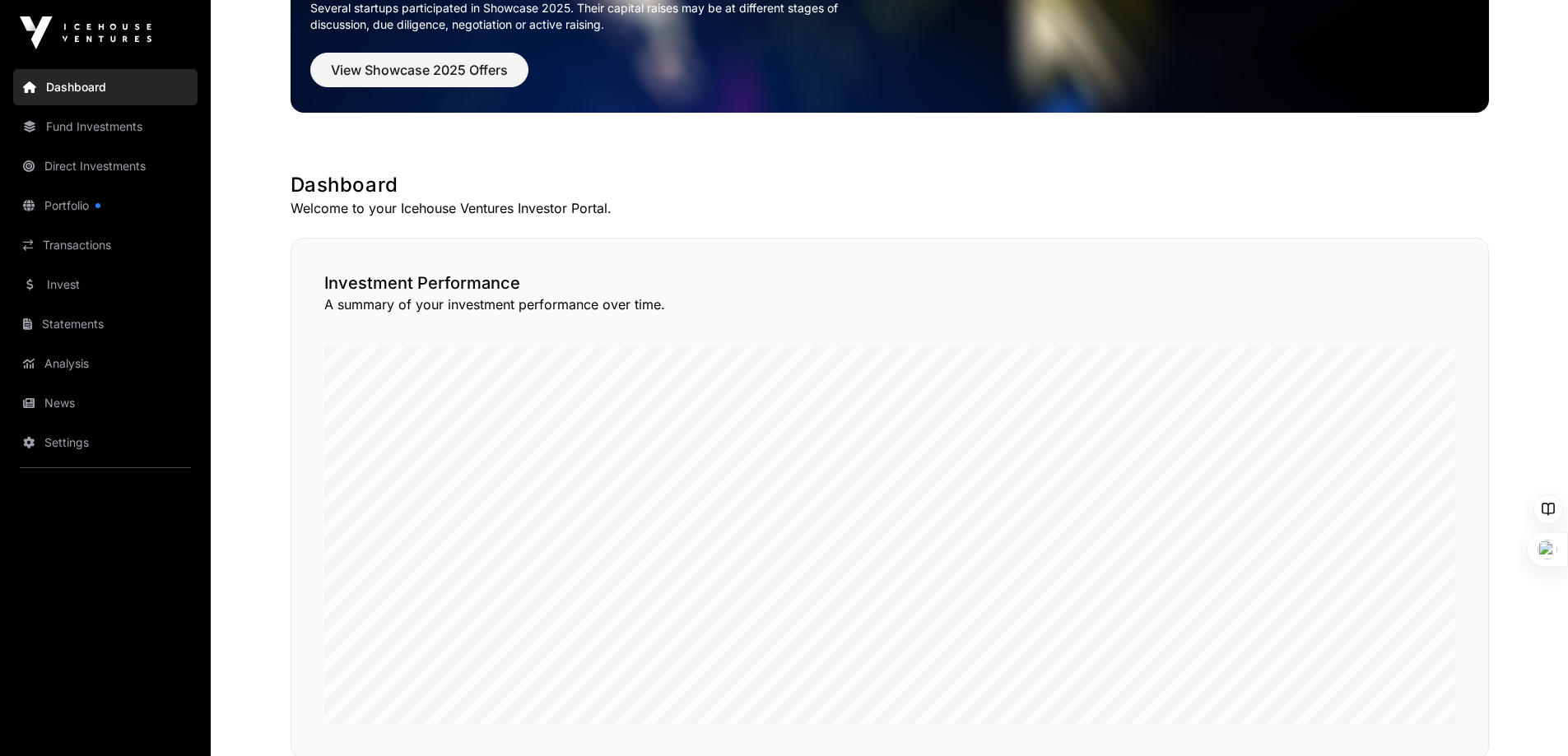
scroll to position [83, 0]
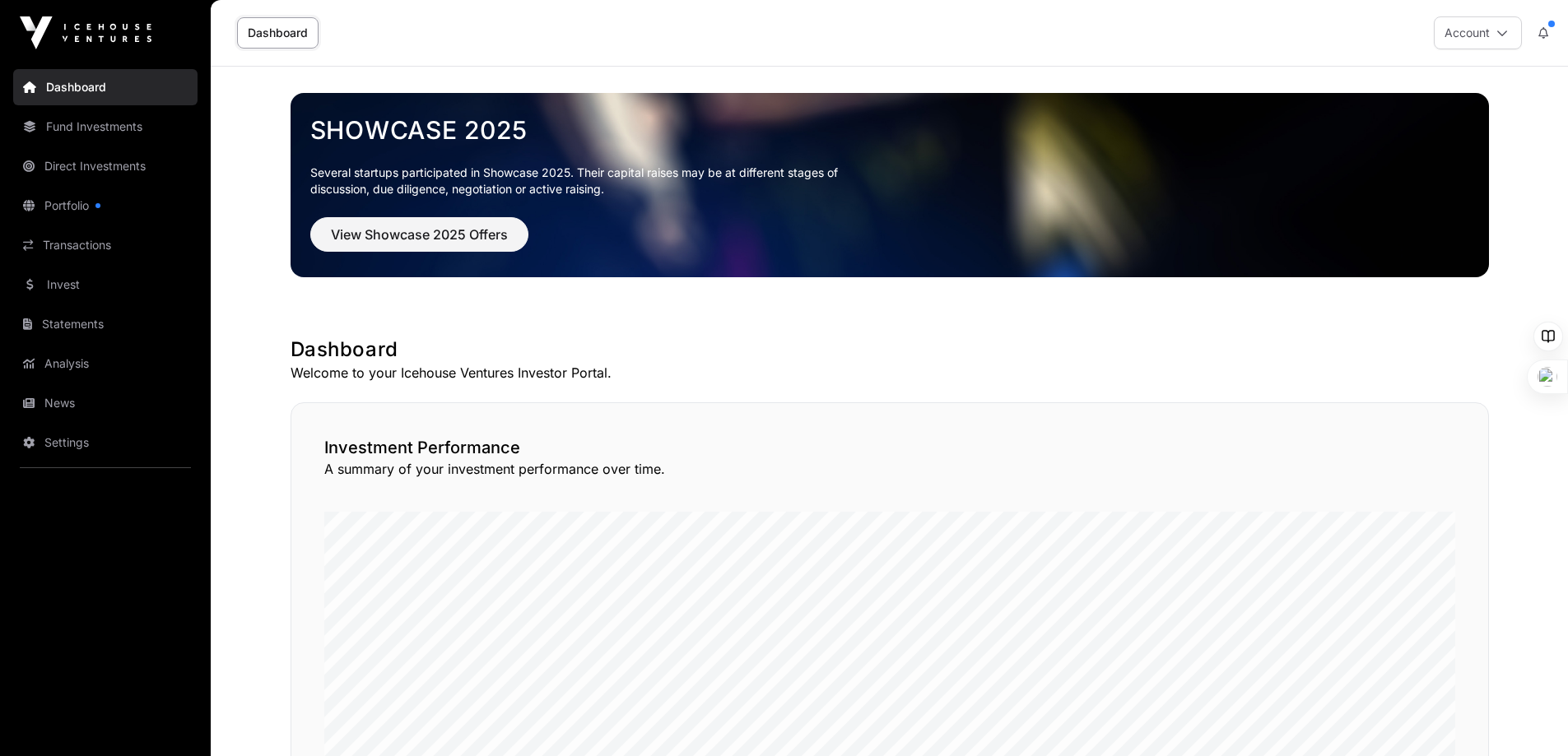
click at [89, 163] on link "Direct Investments" at bounding box center [105, 165] width 185 height 36
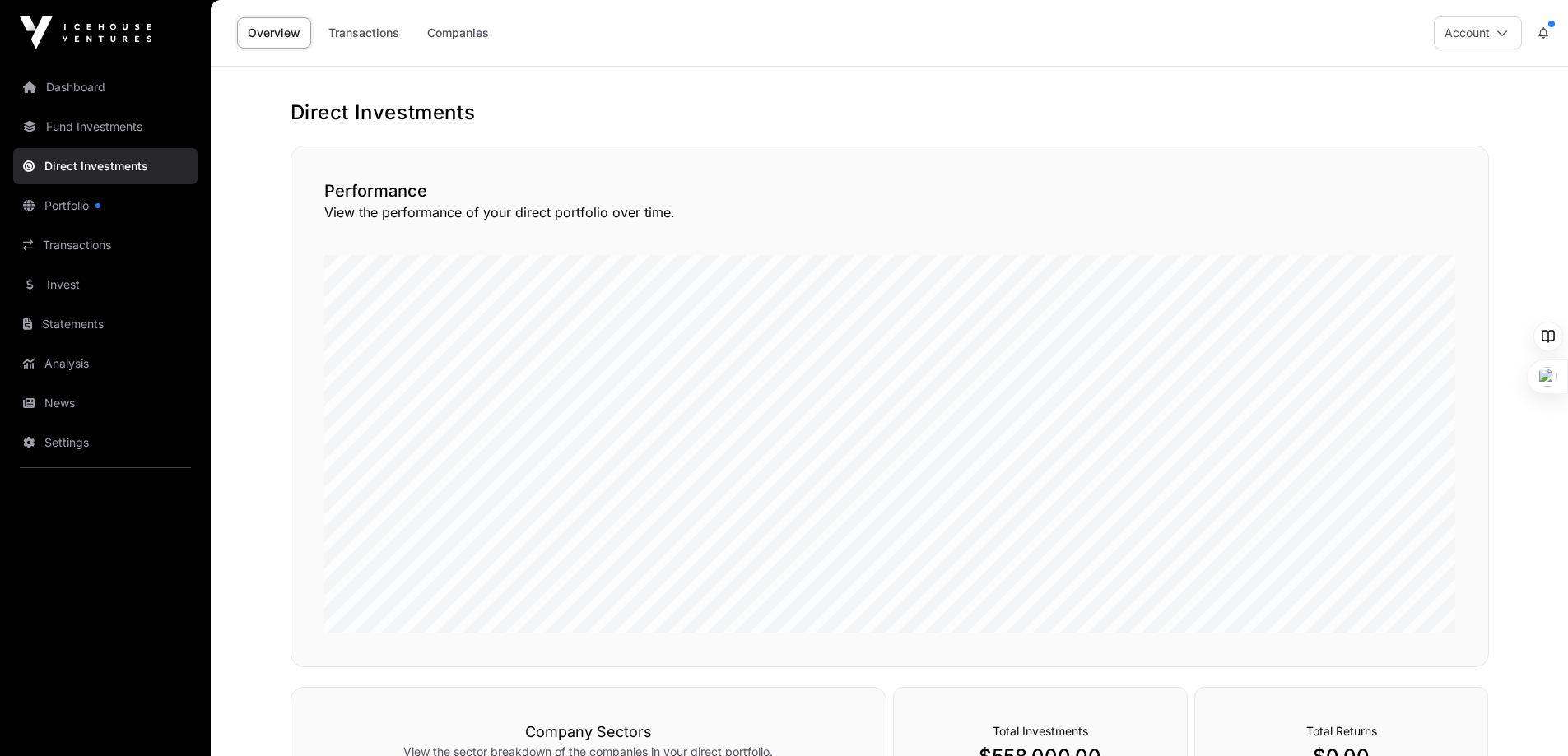
click at [64, 204] on link "Portfolio" at bounding box center [105, 205] width 185 height 36
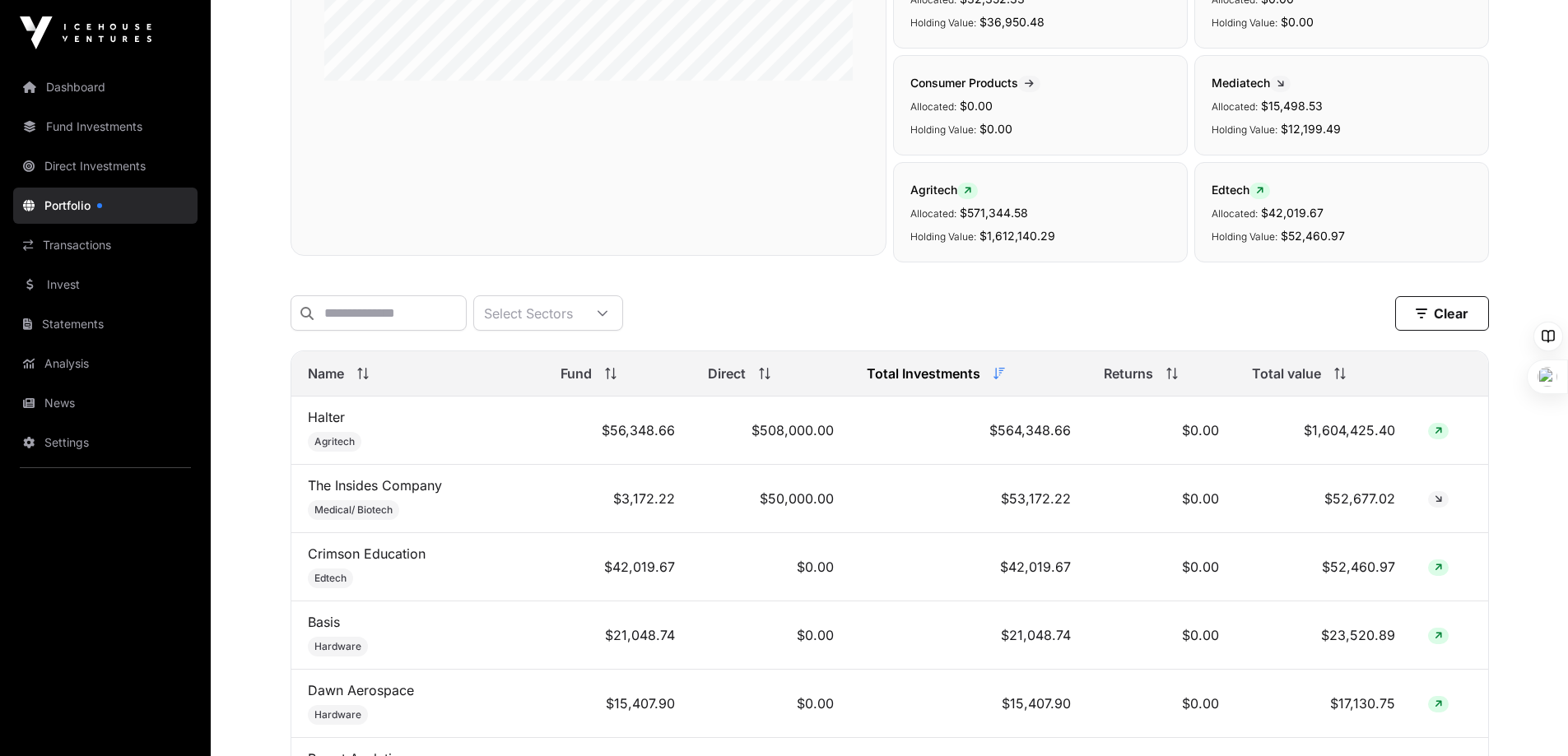
scroll to position [740, 0]
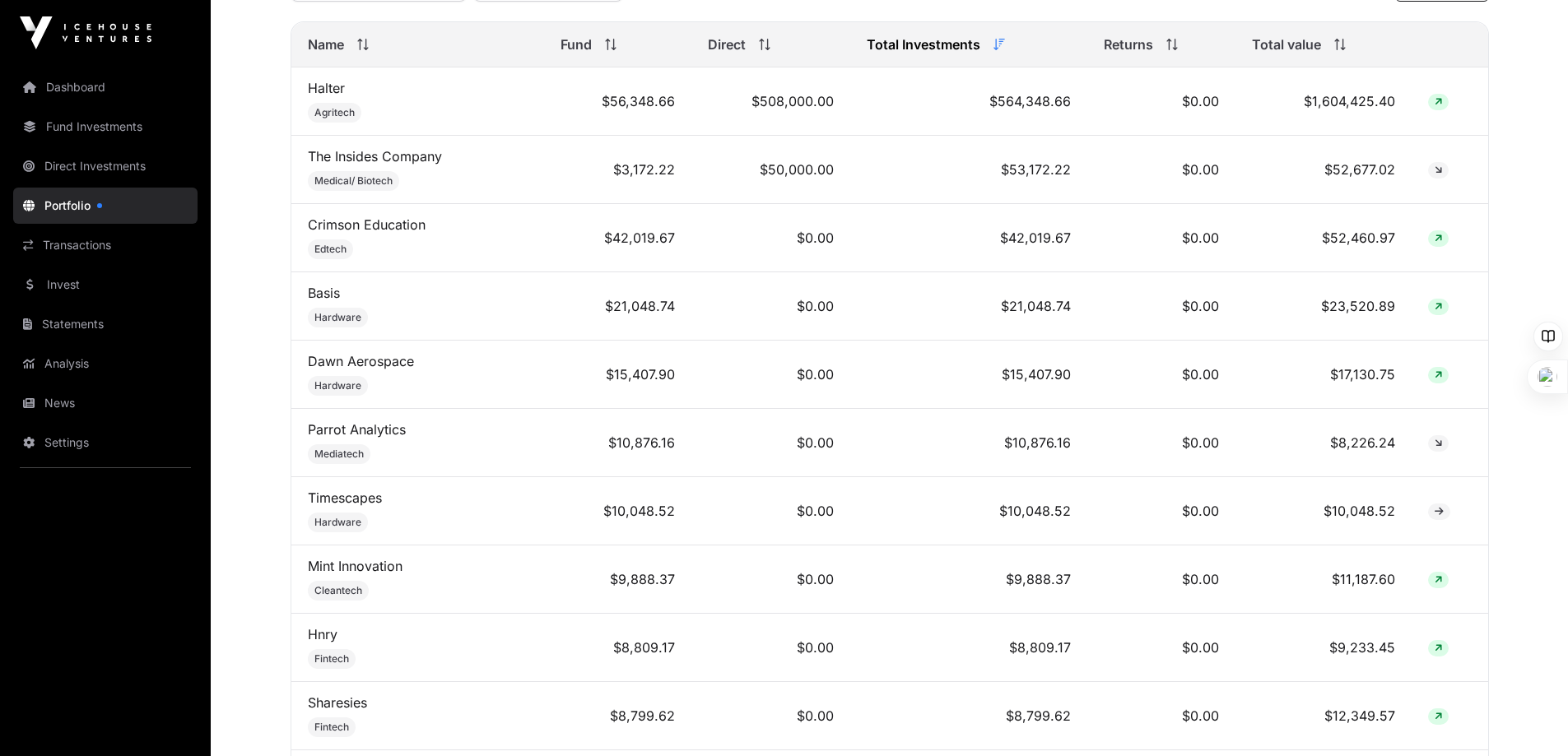
click at [367, 574] on link "Mint Innovation" at bounding box center [354, 566] width 95 height 17
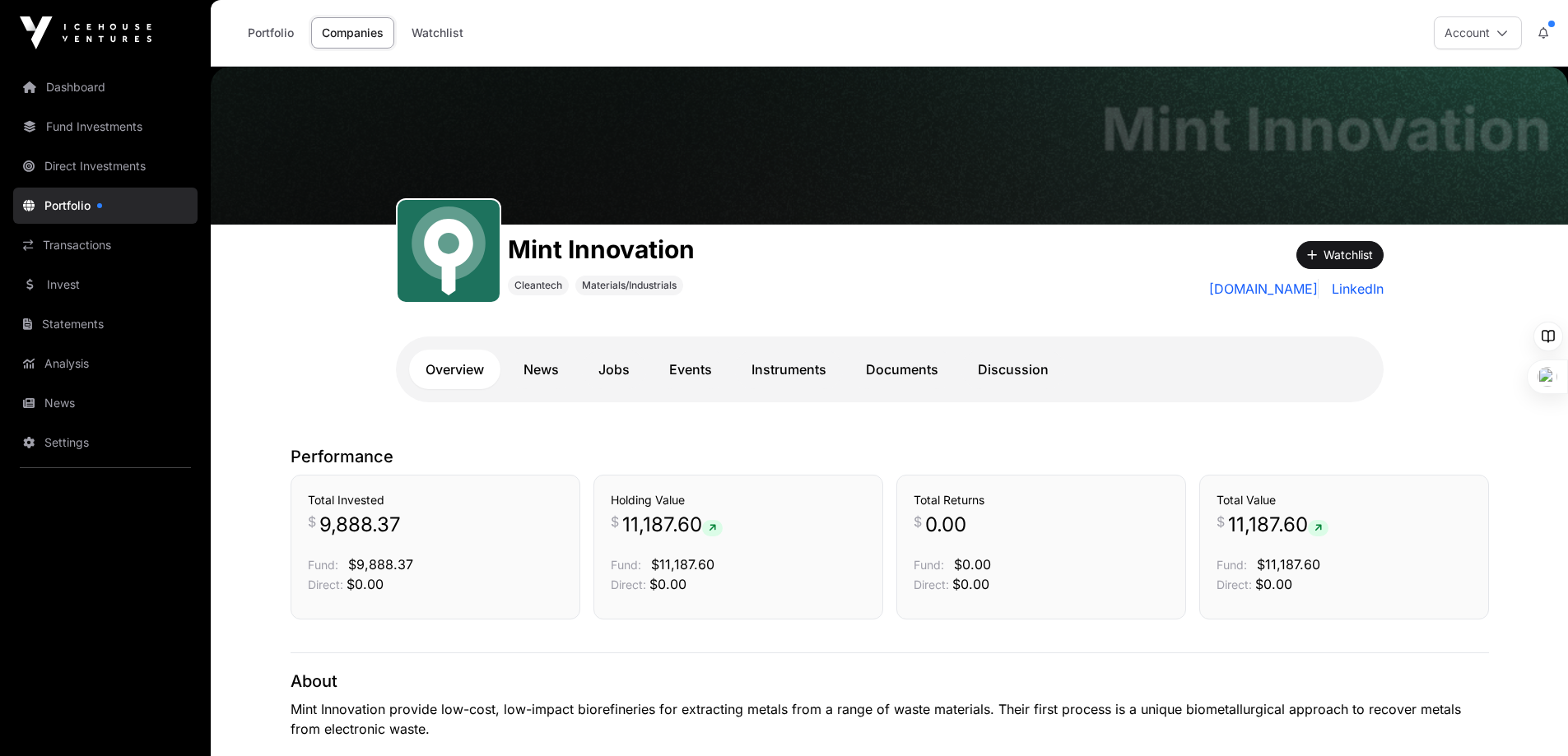
scroll to position [247, 0]
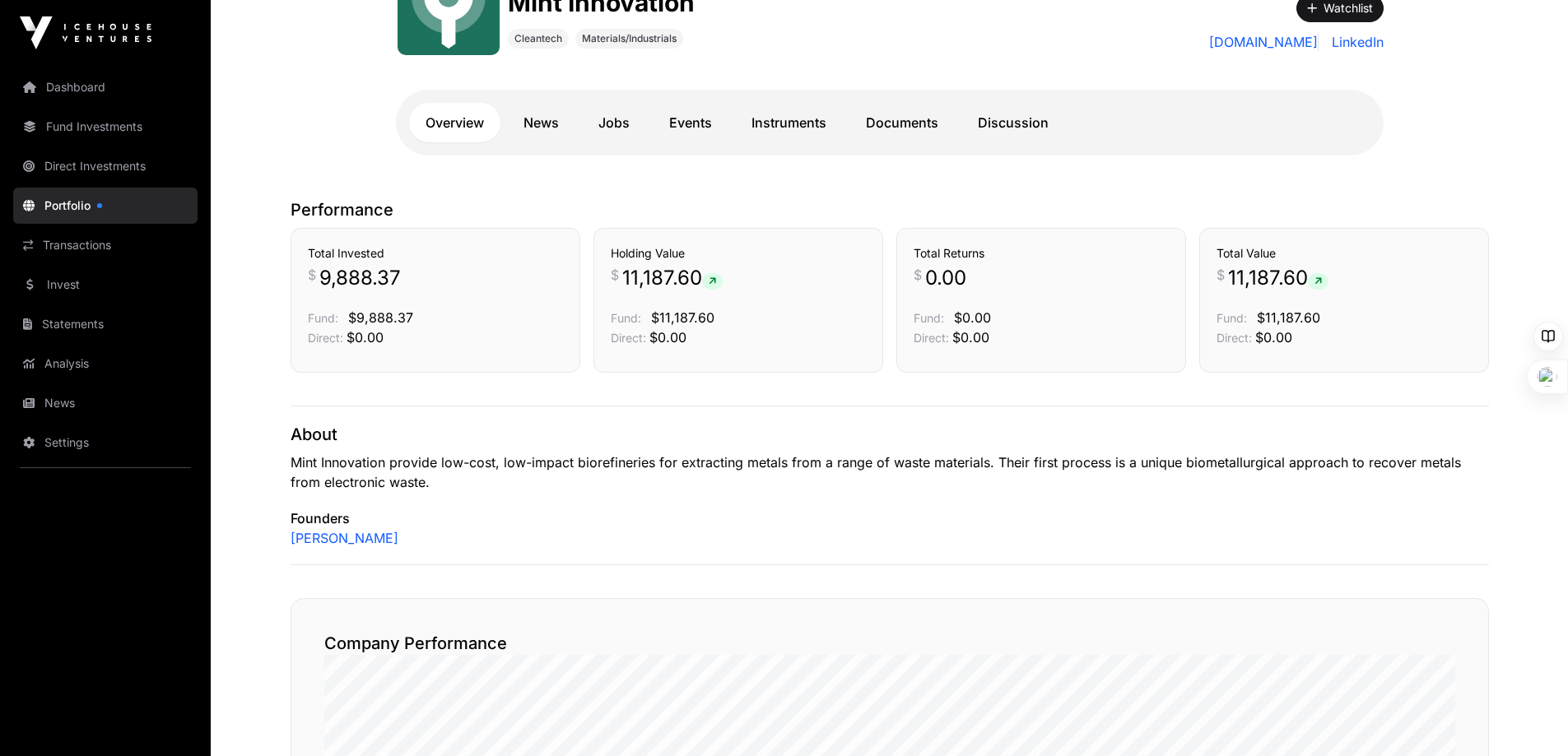
click at [803, 123] on link "Instruments" at bounding box center [789, 122] width 107 height 39
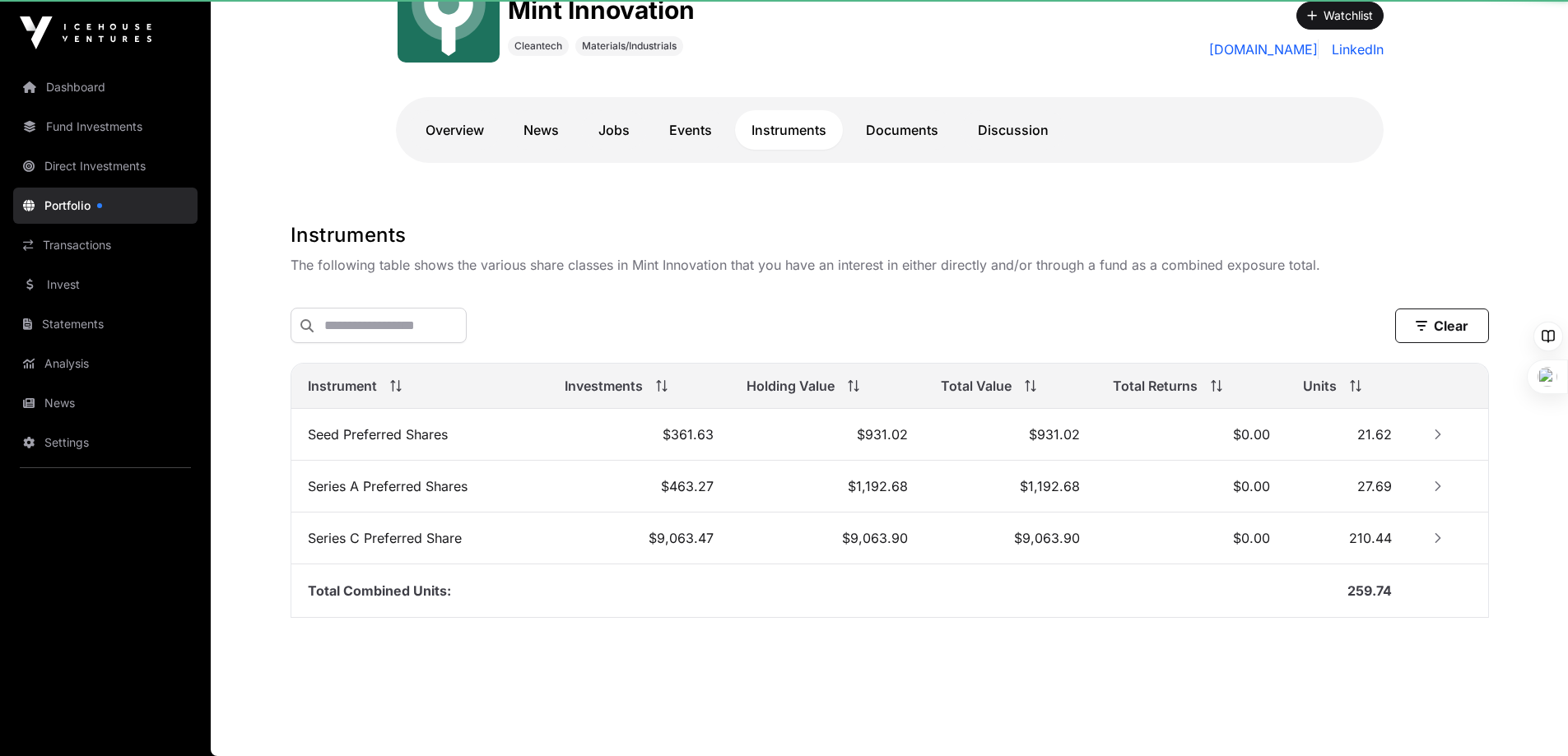
scroll to position [242, 0]
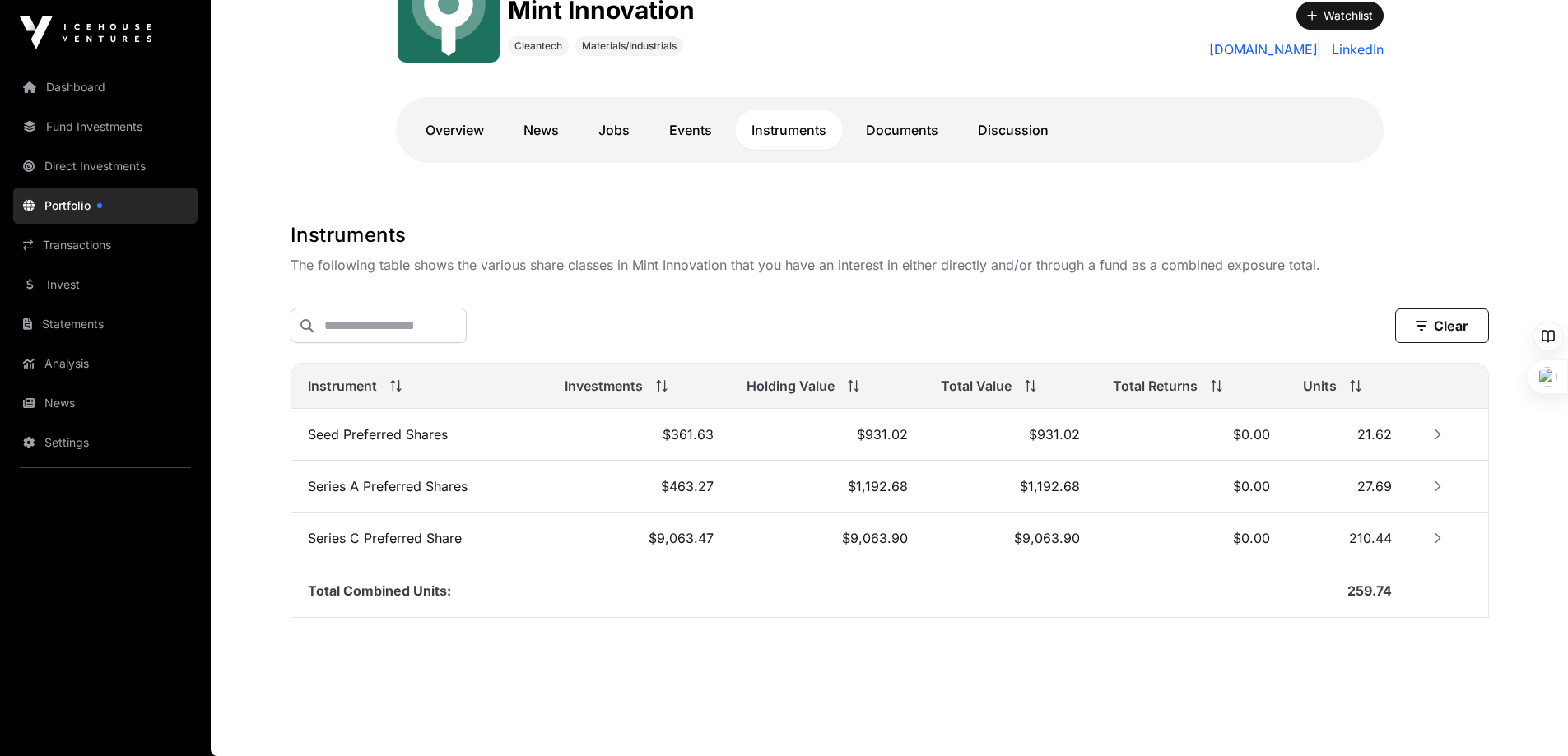
click at [975, 487] on icon "Row Collapsed" at bounding box center [1438, 486] width 12 height 12
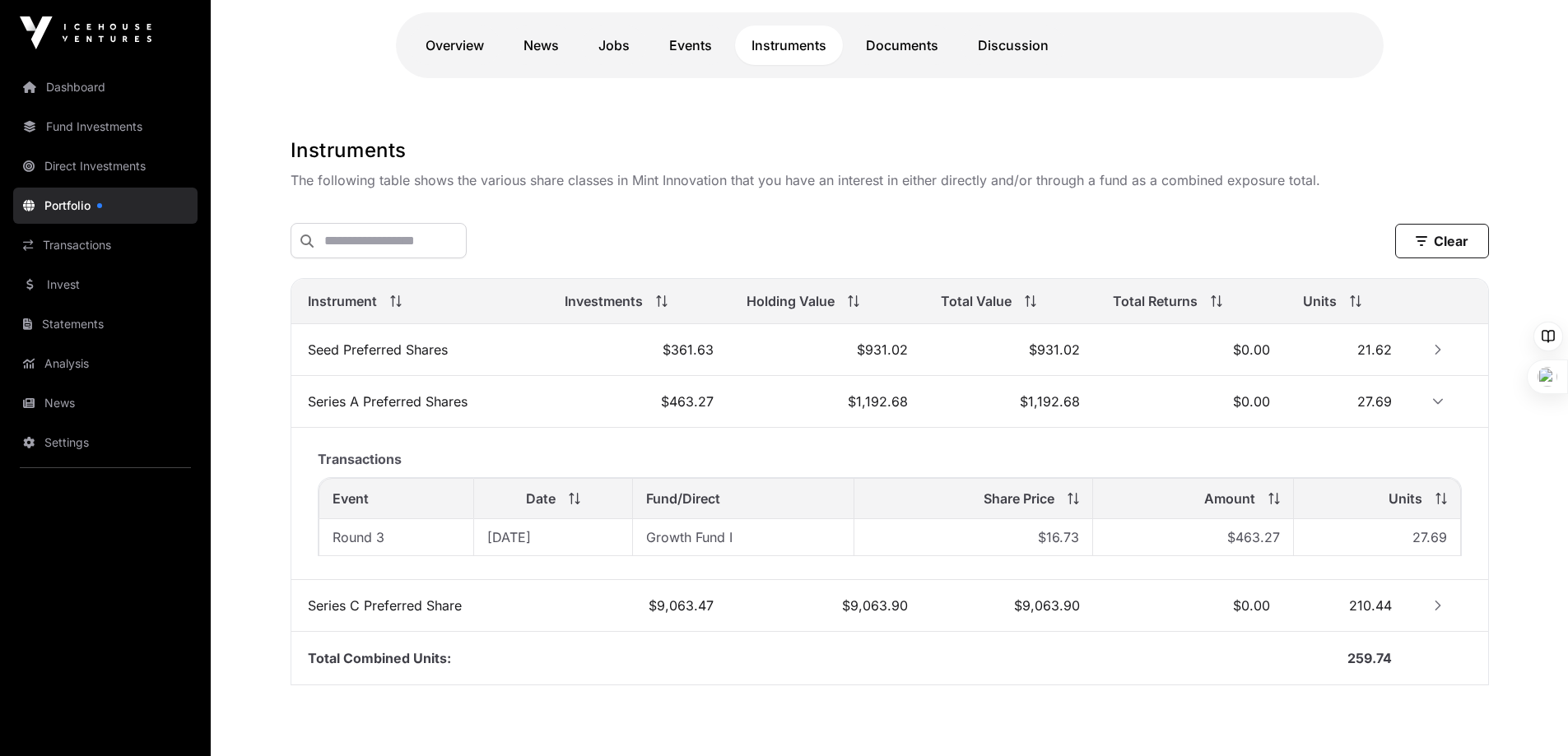
scroll to position [394, 0]
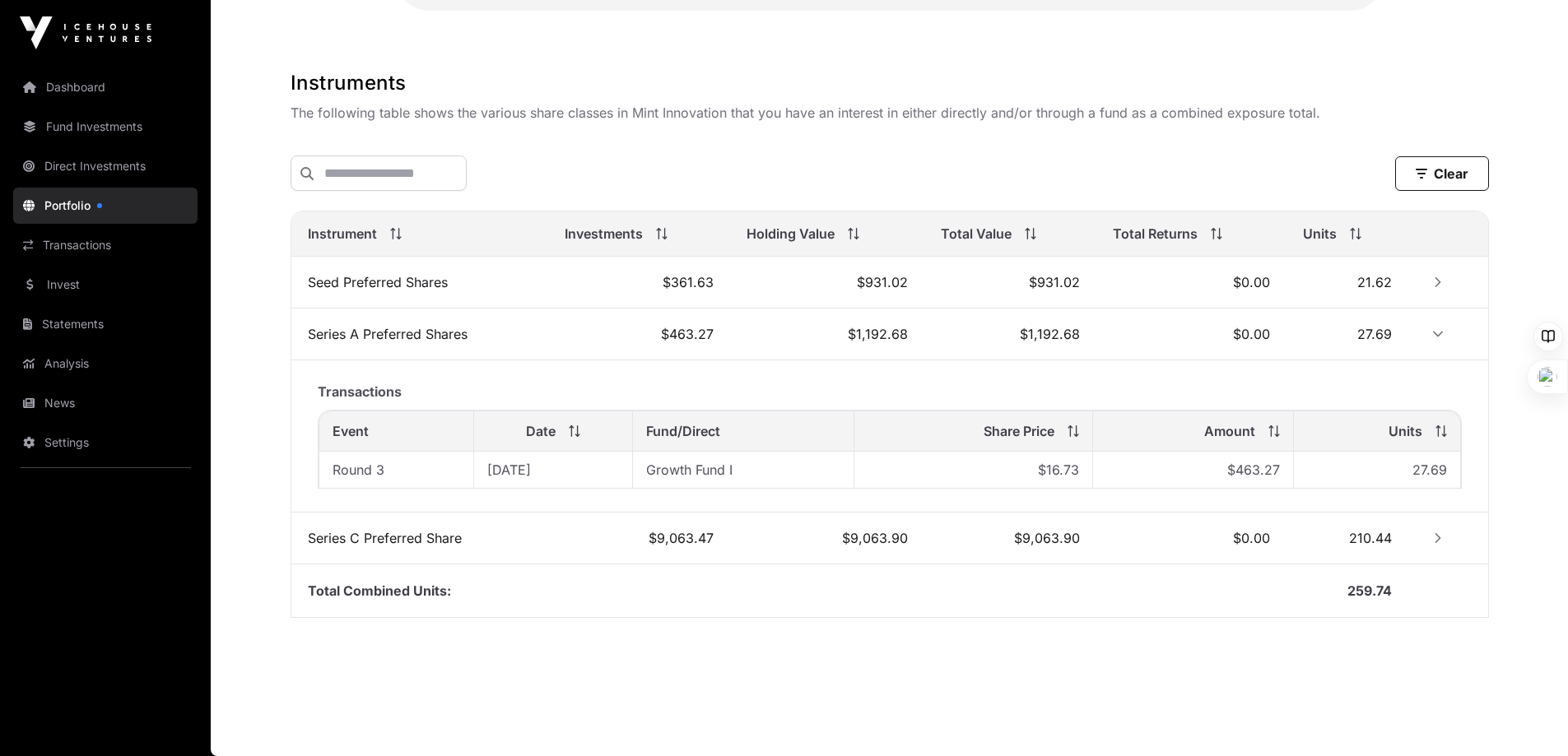
click at [975, 538] on icon "Row Collapsed" at bounding box center [1438, 538] width 12 height 12
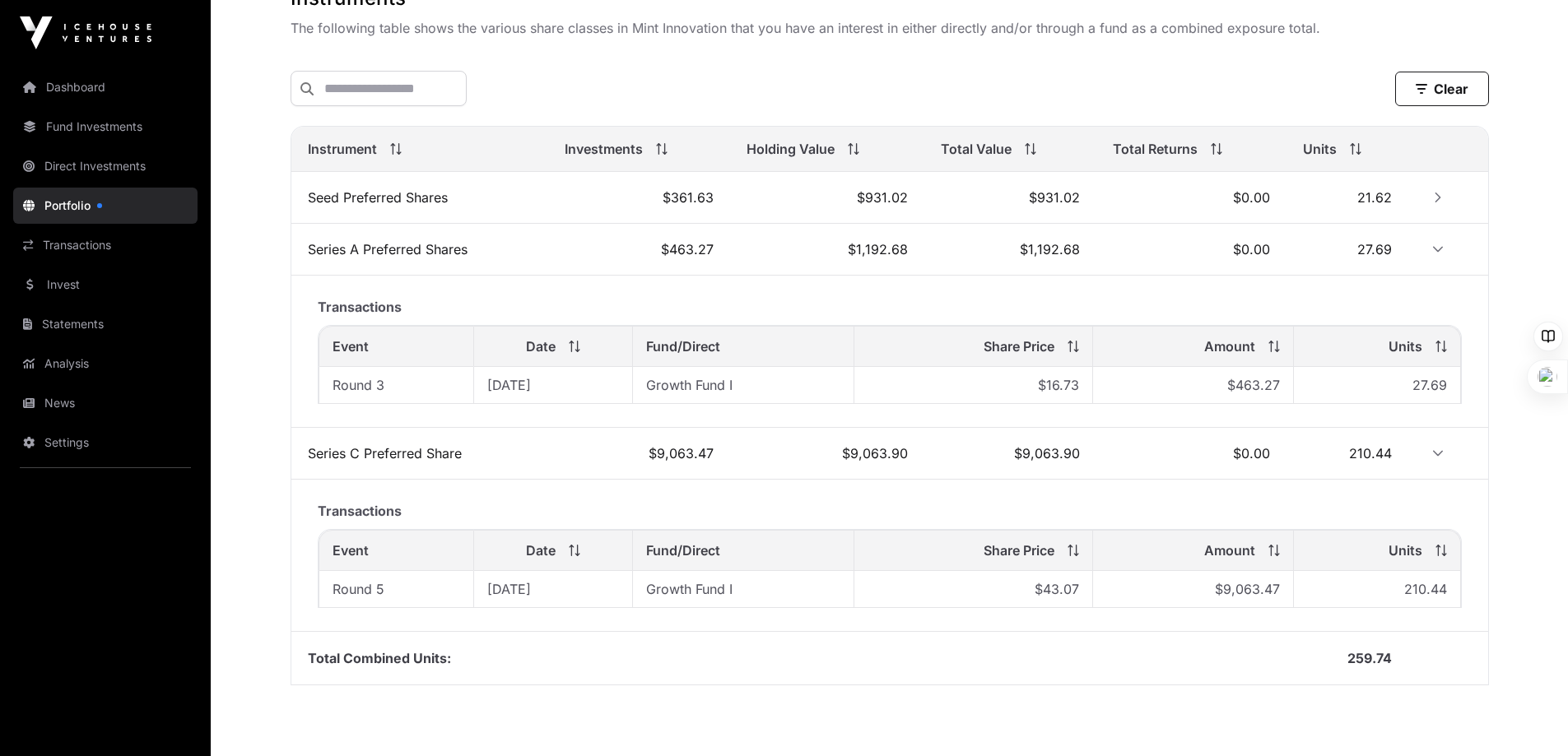
scroll to position [546, 0]
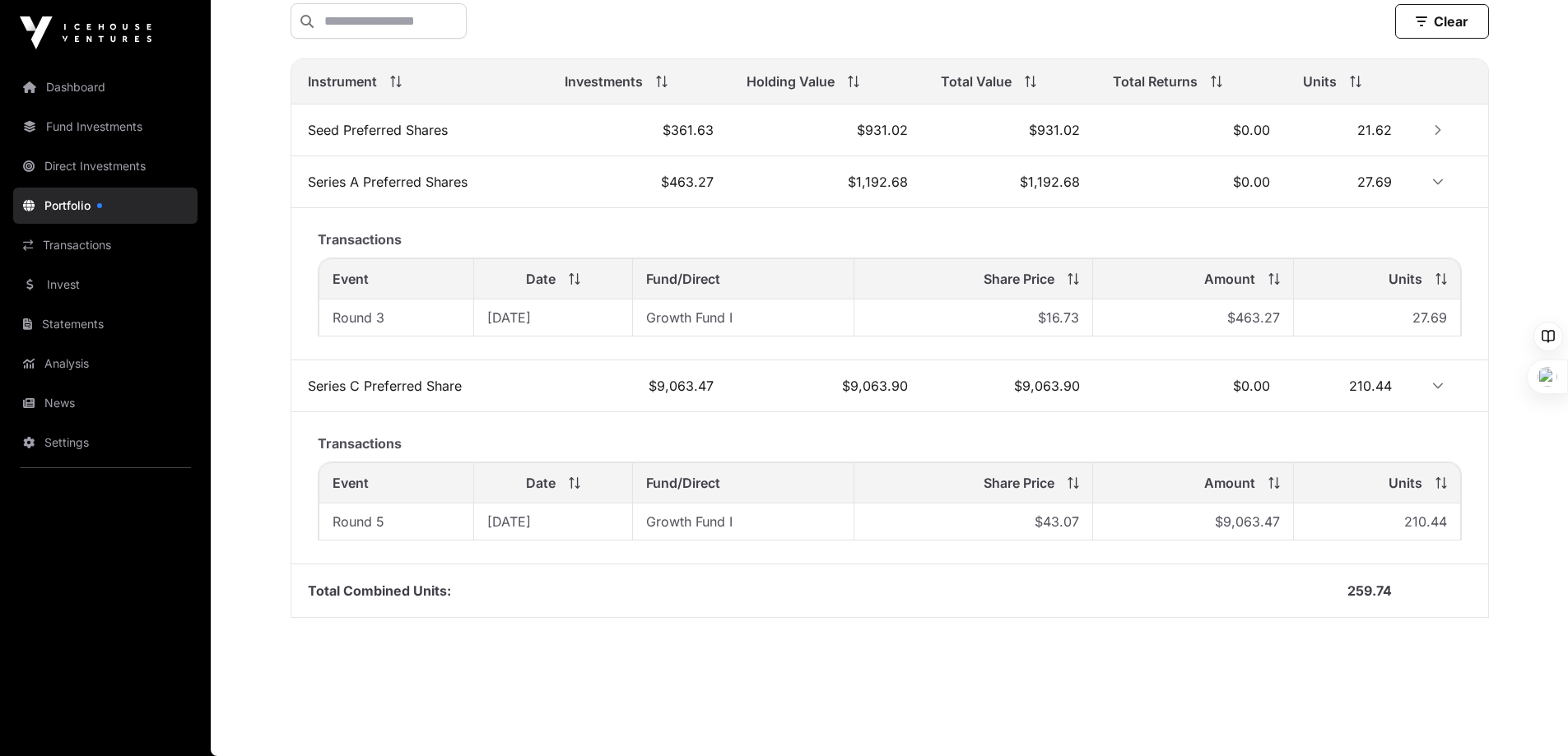
click at [873, 179] on td "$1,192.68" at bounding box center [827, 182] width 195 height 51
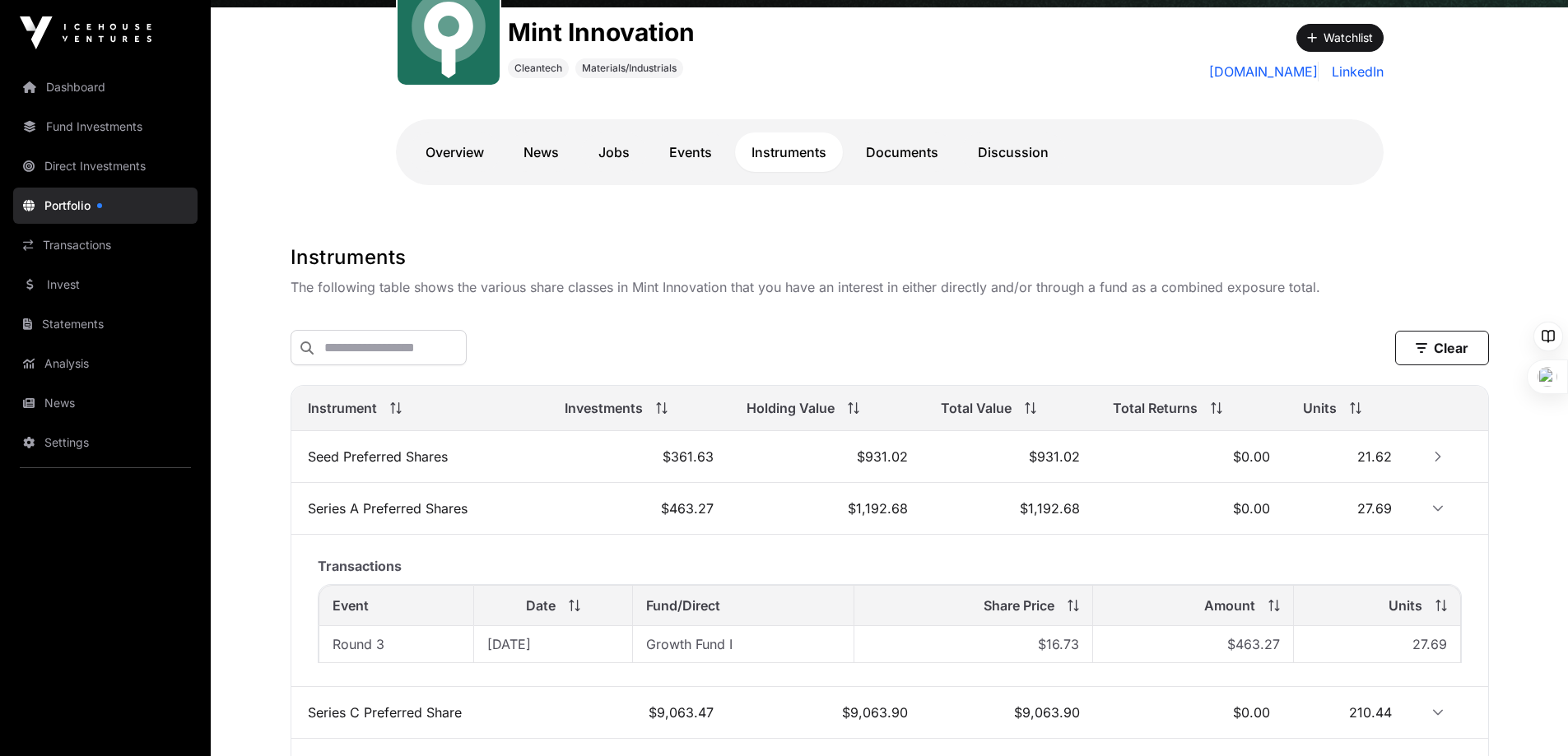
click at [888, 155] on link "Documents" at bounding box center [902, 151] width 106 height 39
click at [891, 154] on link "Documents" at bounding box center [902, 151] width 106 height 39
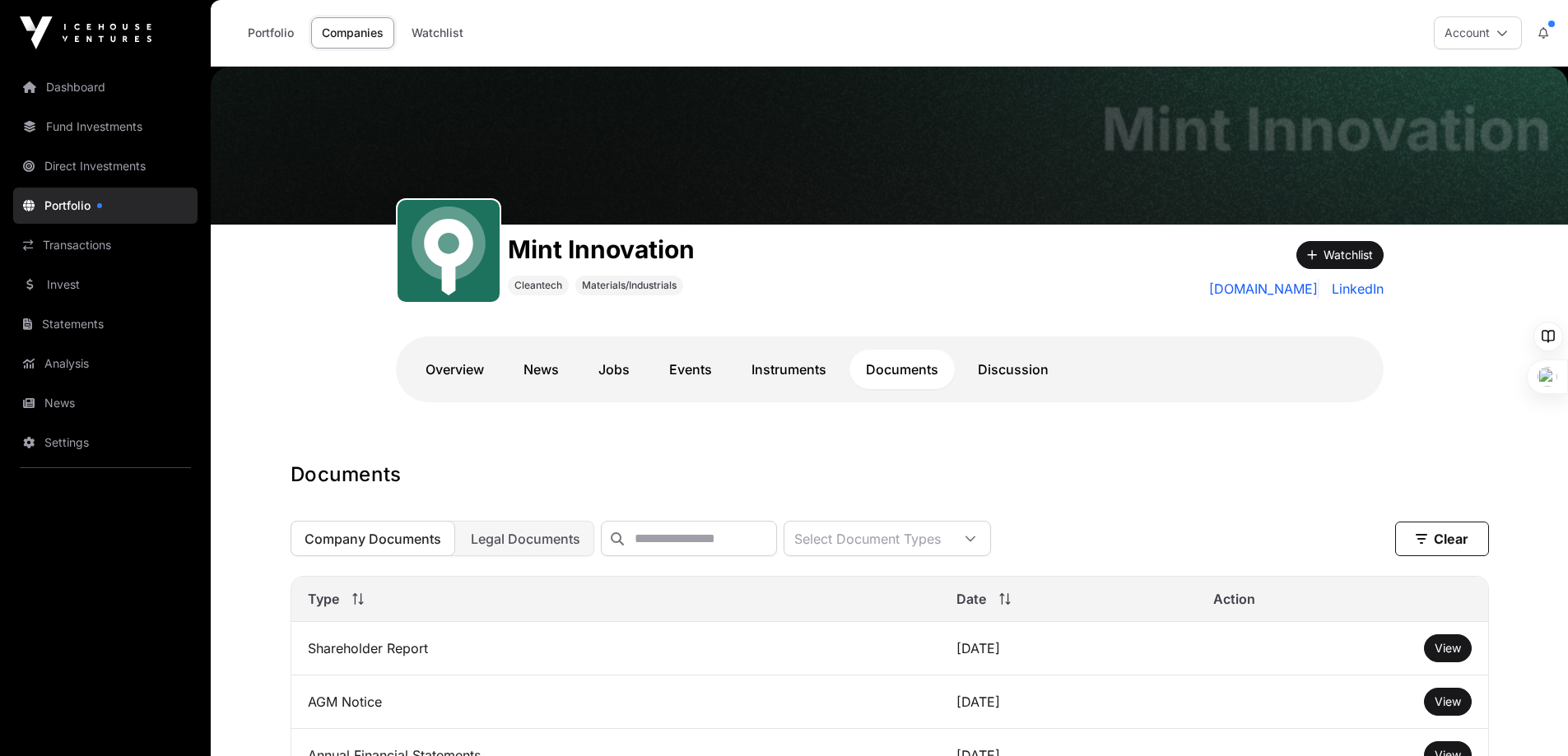
click at [975, 372] on link "Discussion" at bounding box center [1013, 369] width 104 height 39
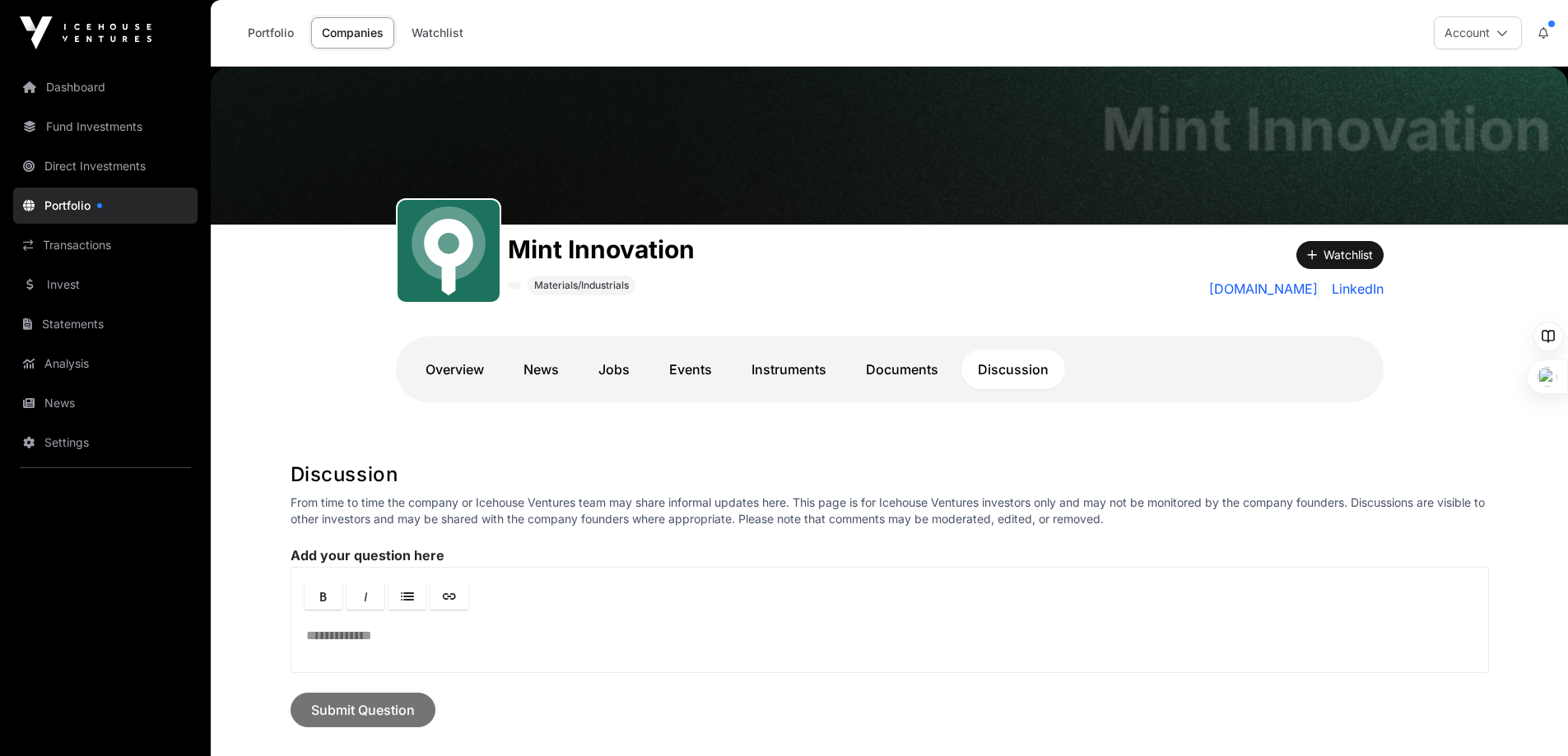
click at [693, 364] on link "Events" at bounding box center [690, 369] width 75 height 39
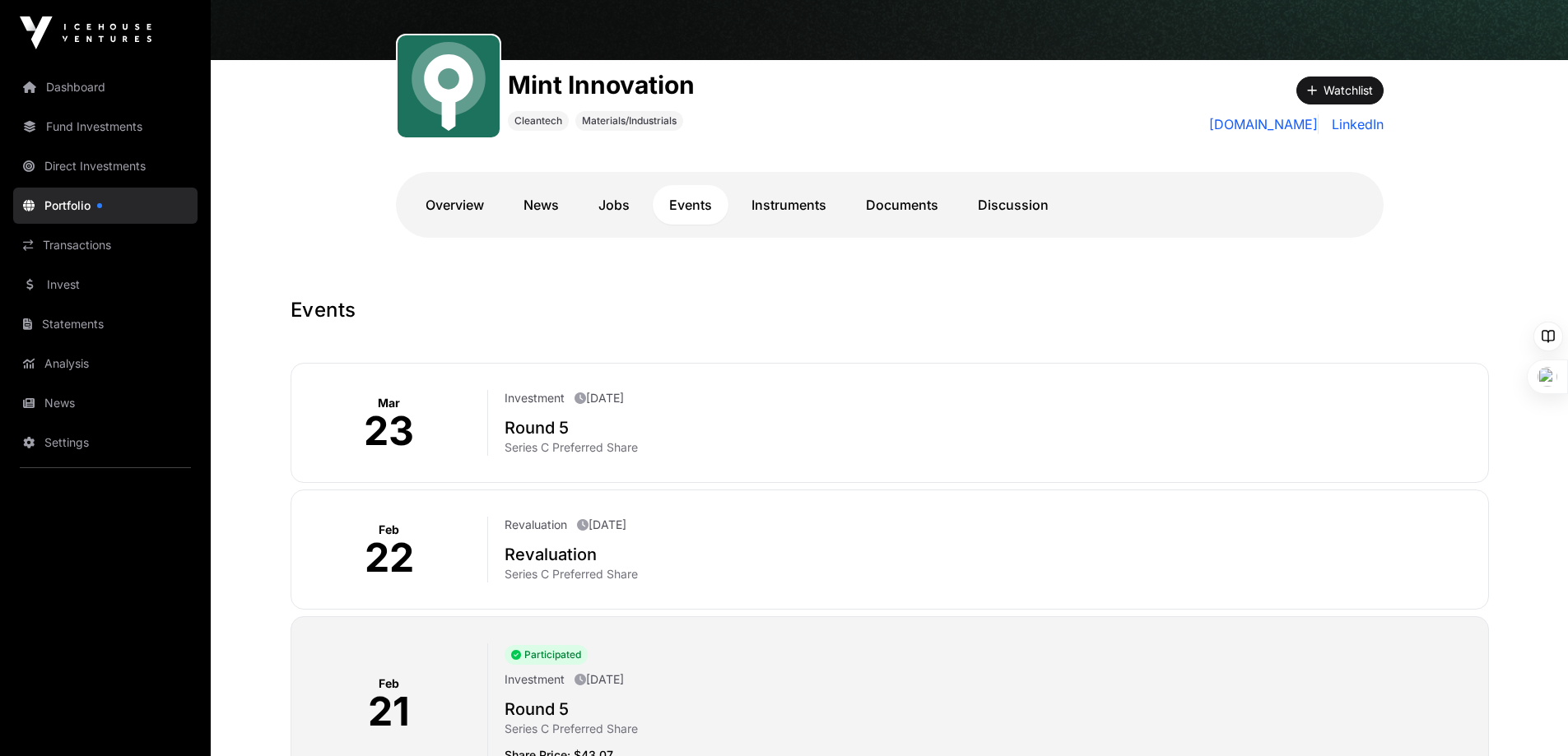
scroll to position [247, 0]
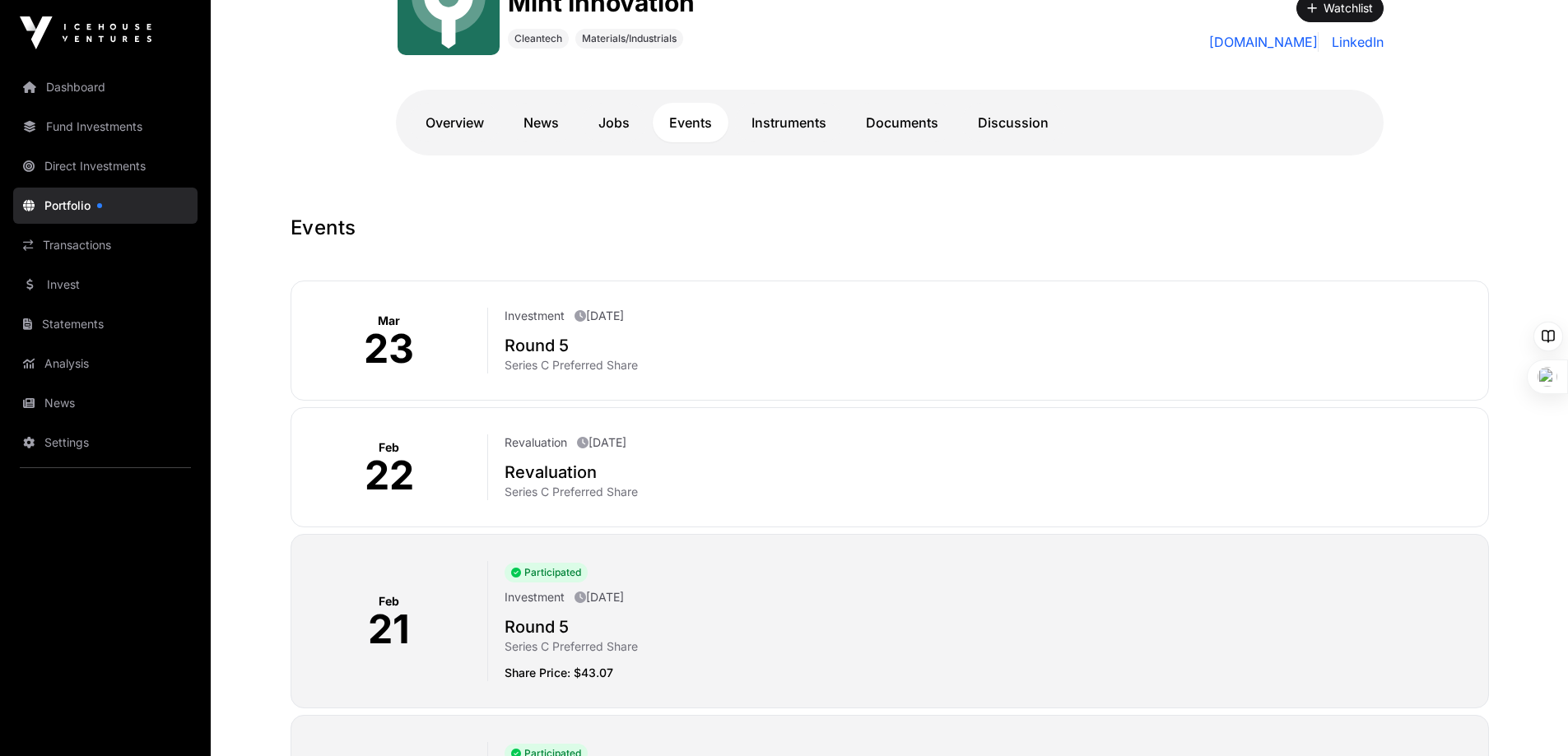
click at [562, 469] on h2 "Revaluation" at bounding box center [990, 472] width 969 height 23
click at [581, 441] on icon at bounding box center [583, 442] width 12 height 12
click at [541, 478] on h2 "Revaluation" at bounding box center [990, 472] width 969 height 23
click at [580, 474] on h2 "Revaluation" at bounding box center [990, 472] width 969 height 23
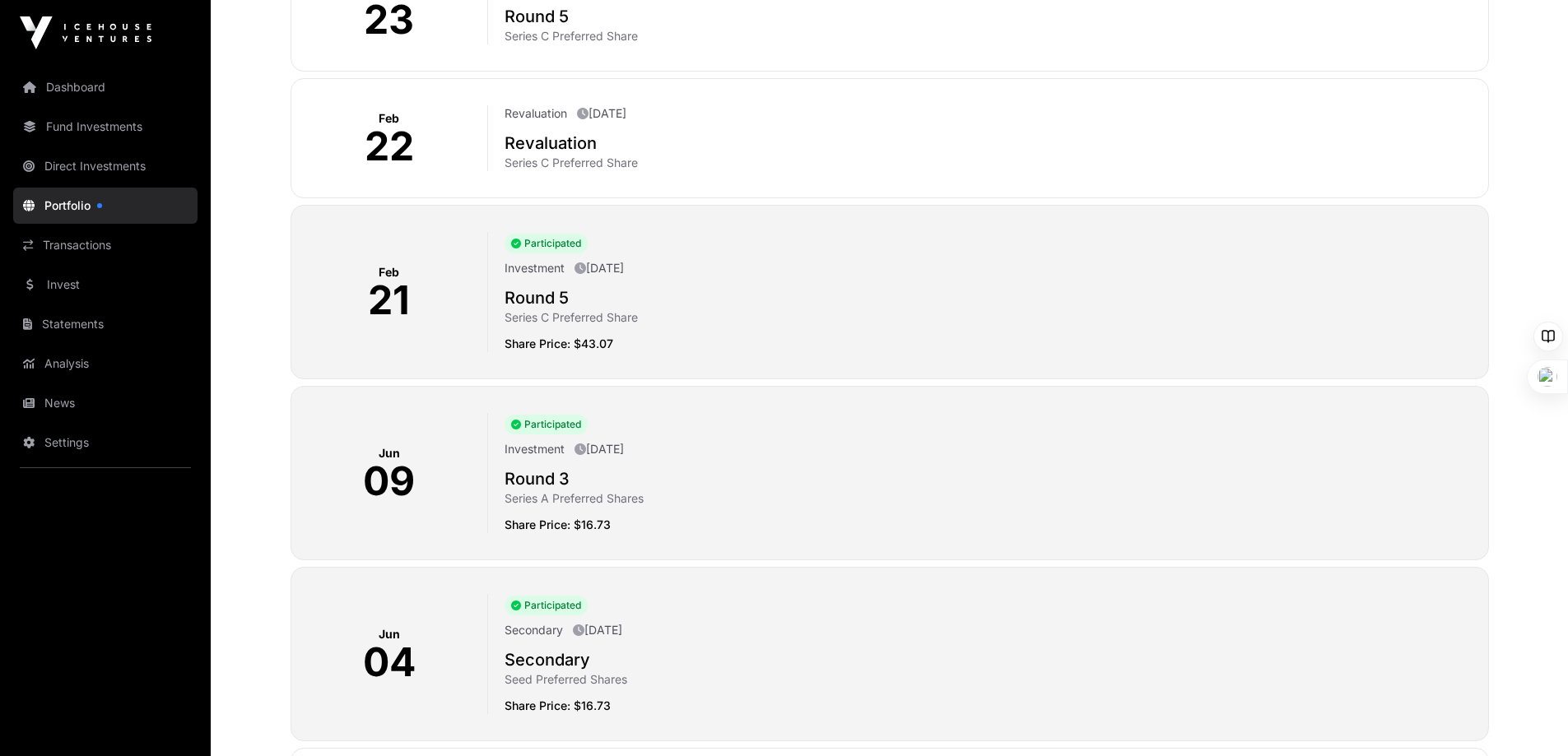
scroll to position [164, 0]
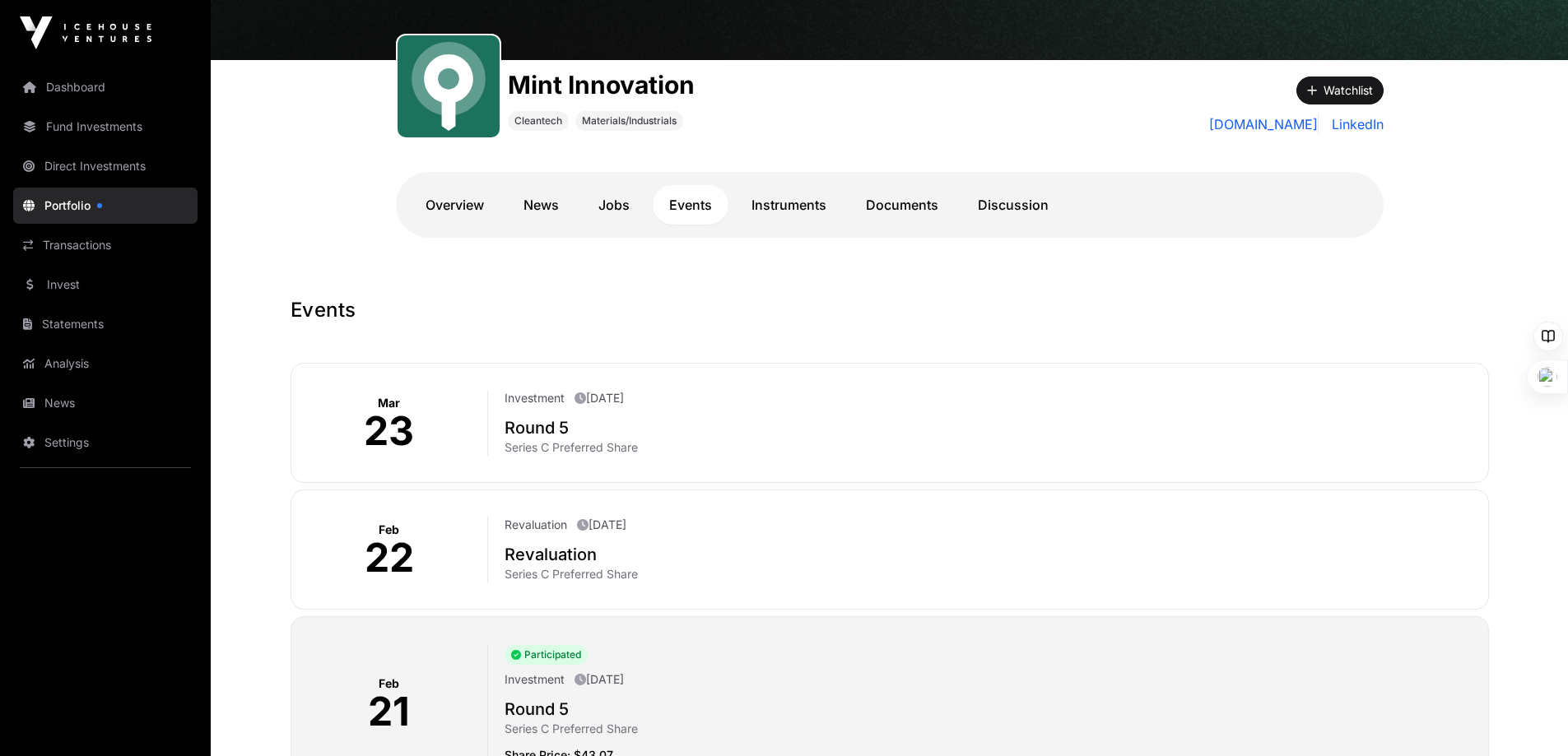
click at [620, 205] on link "Jobs" at bounding box center [614, 205] width 64 height 39
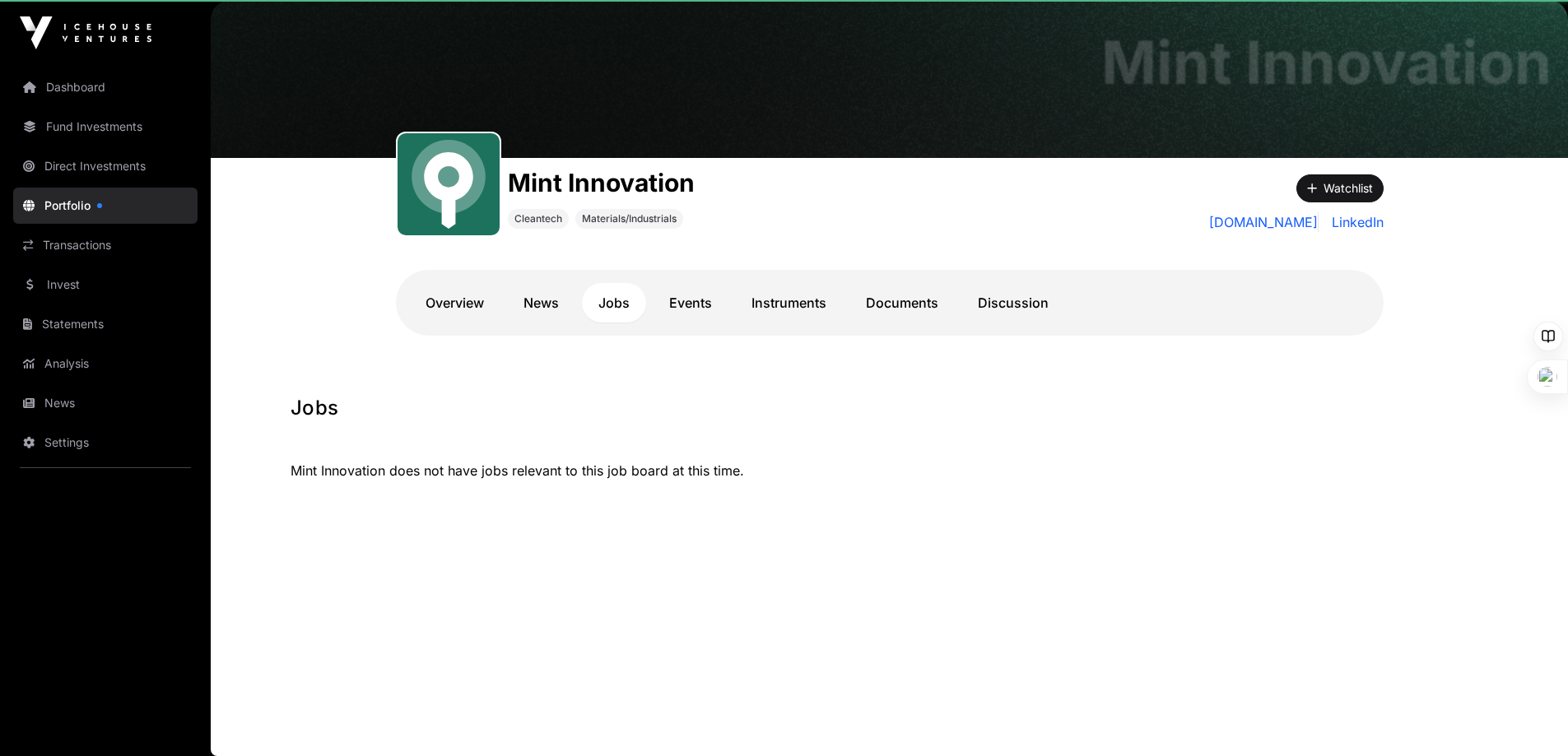
scroll to position [67, 0]
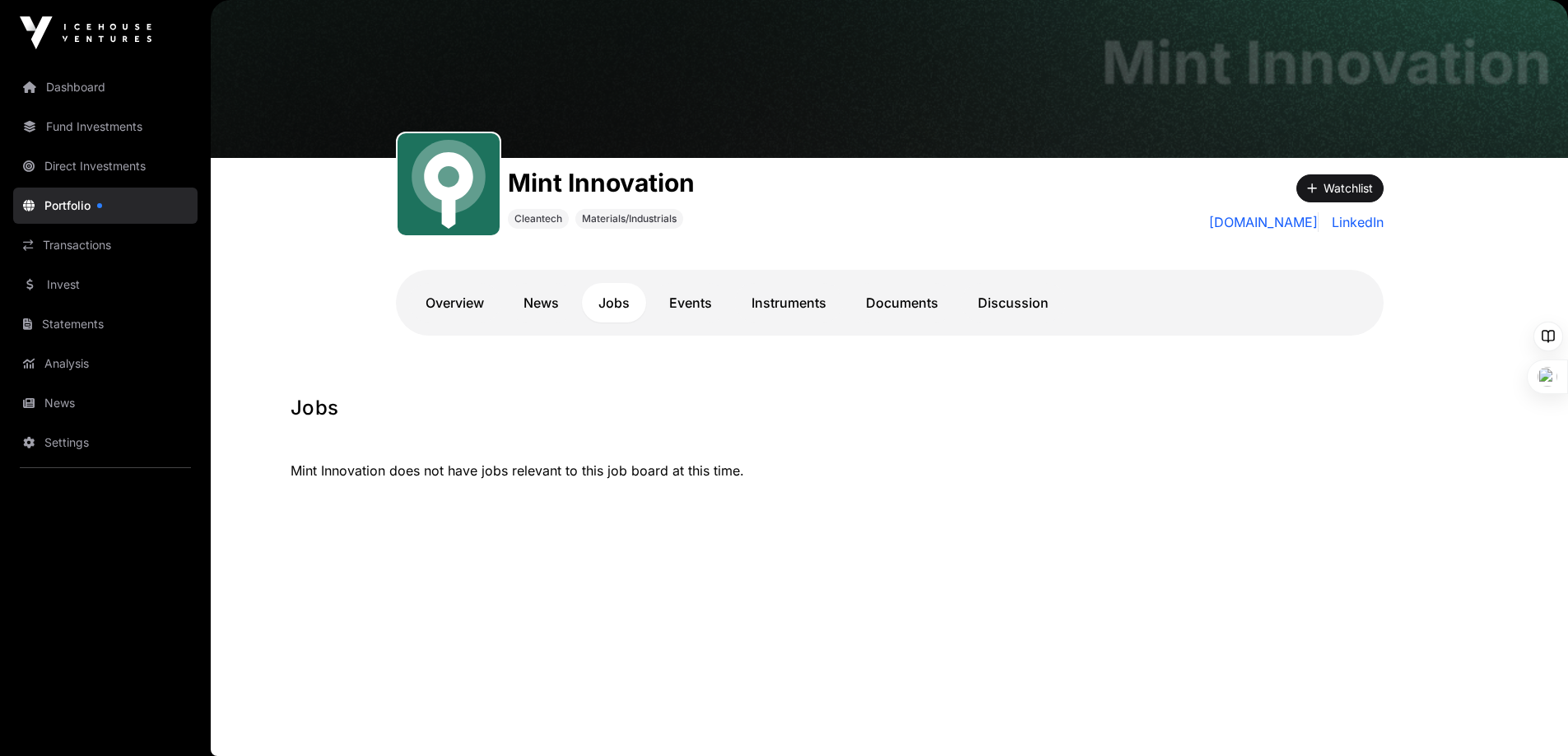
click at [544, 306] on link "News" at bounding box center [541, 302] width 68 height 39
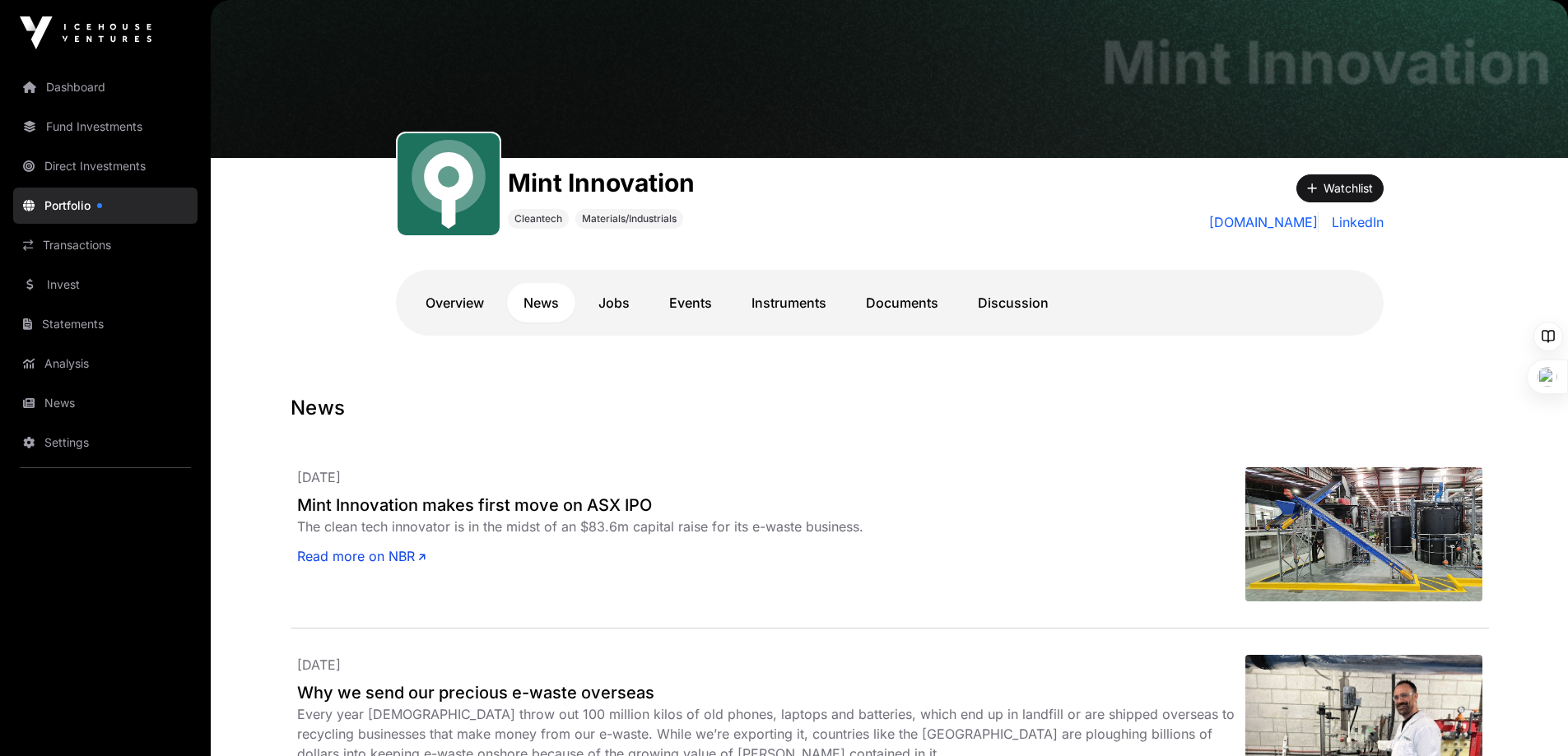
click at [329, 553] on link "Read more on NBR" at bounding box center [362, 556] width 129 height 20
